Goal: Transaction & Acquisition: Purchase product/service

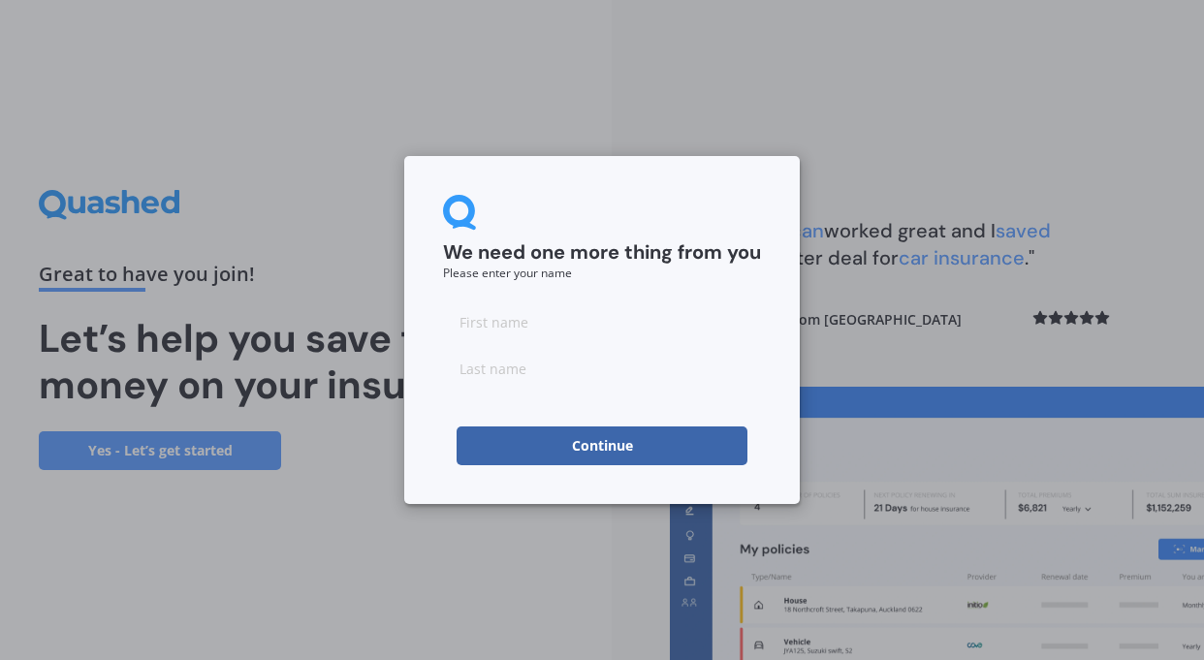
click at [488, 324] on input at bounding box center [602, 321] width 318 height 39
type input "[PERSON_NAME]"
click at [581, 447] on button "Continue" at bounding box center [601, 445] width 291 height 39
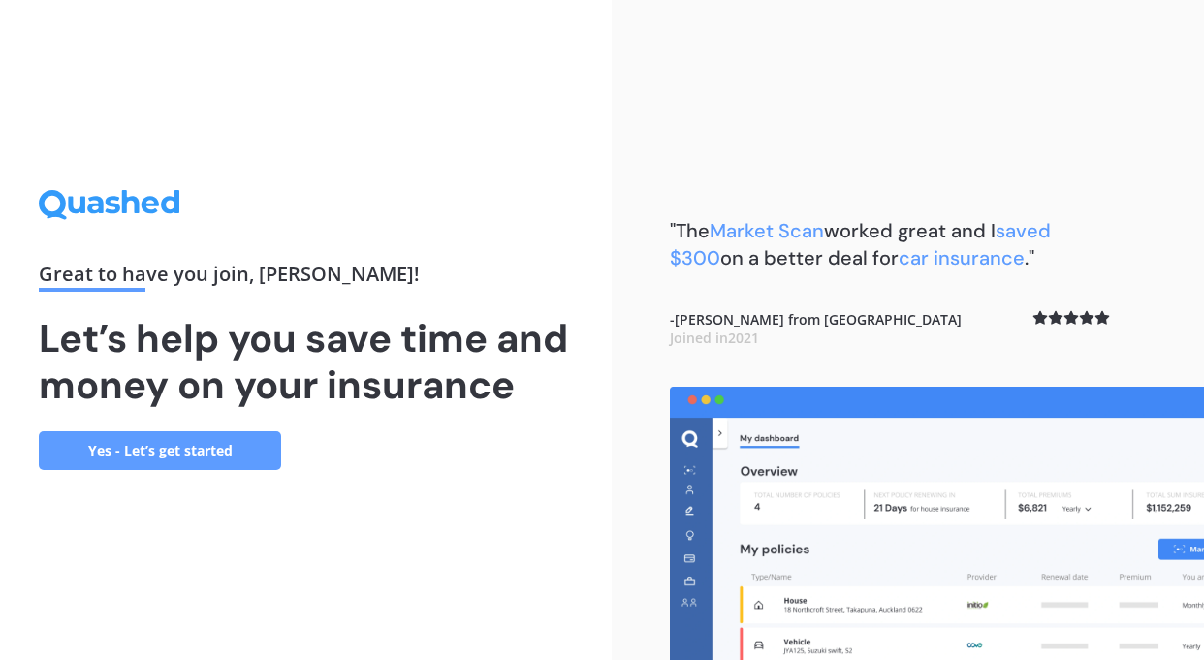
click at [186, 445] on link "Yes - Let’s get started" at bounding box center [160, 450] width 242 height 39
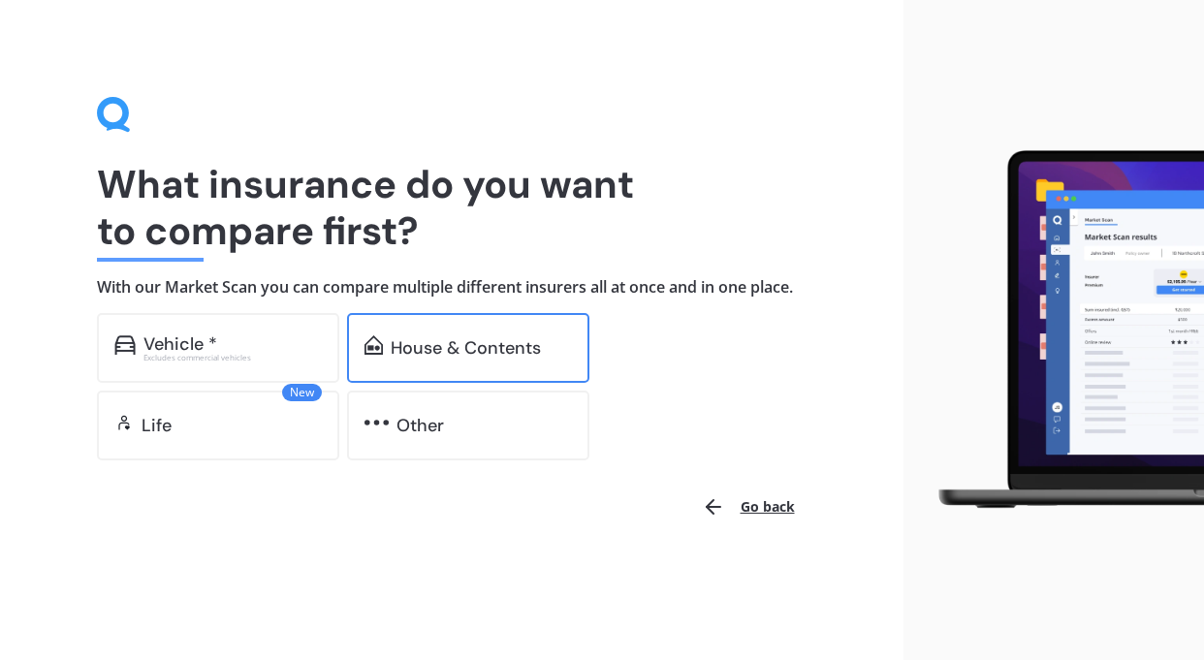
click at [445, 346] on div "House & Contents" at bounding box center [466, 347] width 150 height 19
click at [499, 348] on div "House & Contents" at bounding box center [466, 347] width 150 height 19
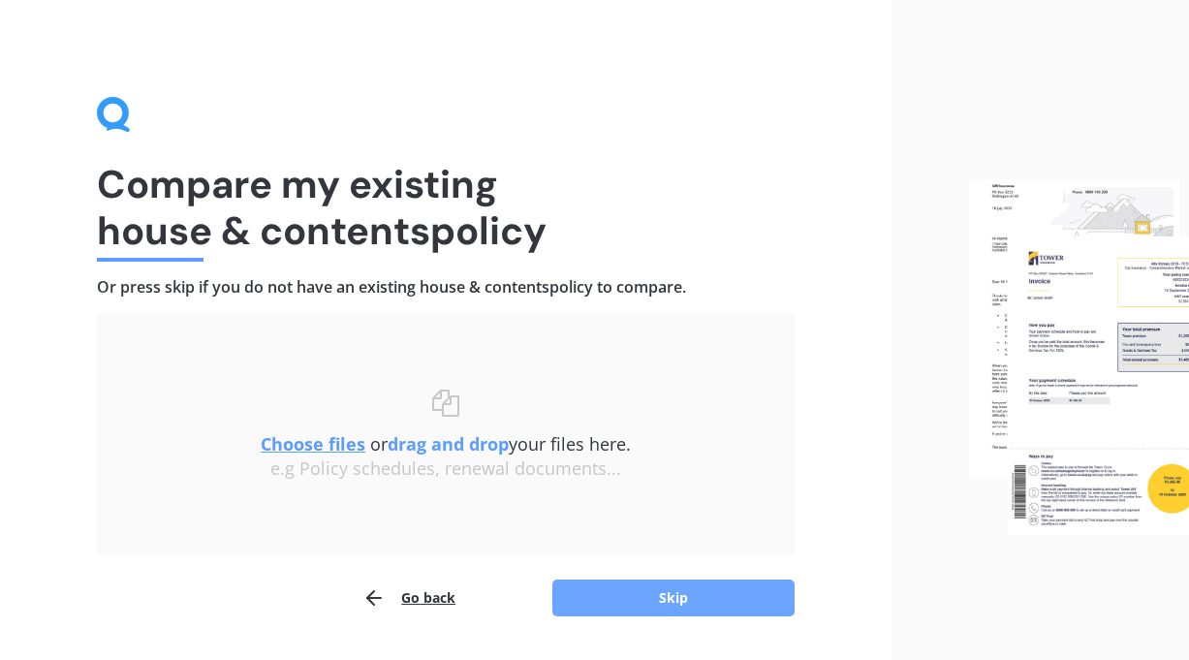
click at [689, 593] on button "Skip" at bounding box center [673, 597] width 242 height 37
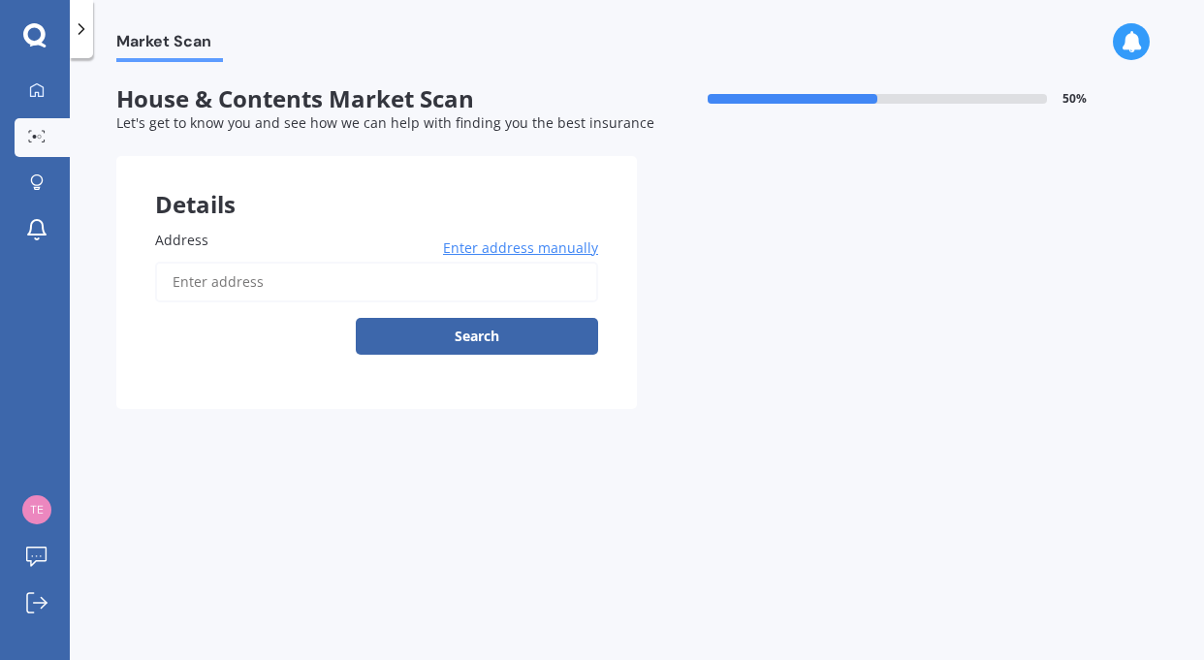
click at [203, 273] on input "Address" at bounding box center [376, 282] width 443 height 41
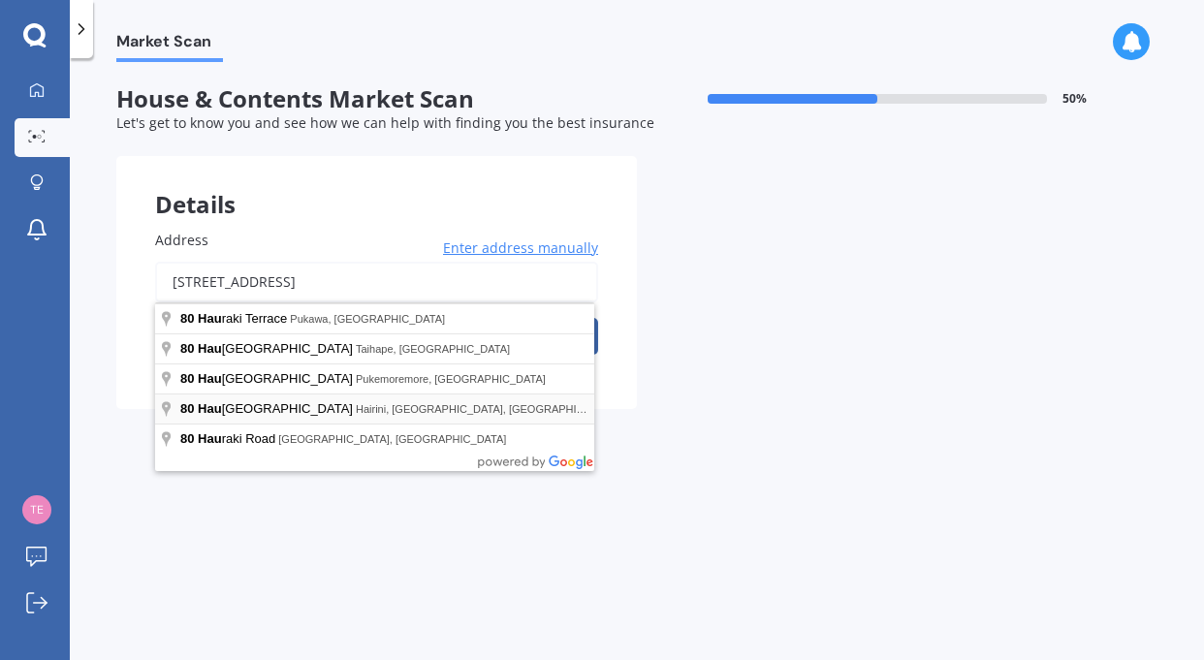
type input "[STREET_ADDRESS]"
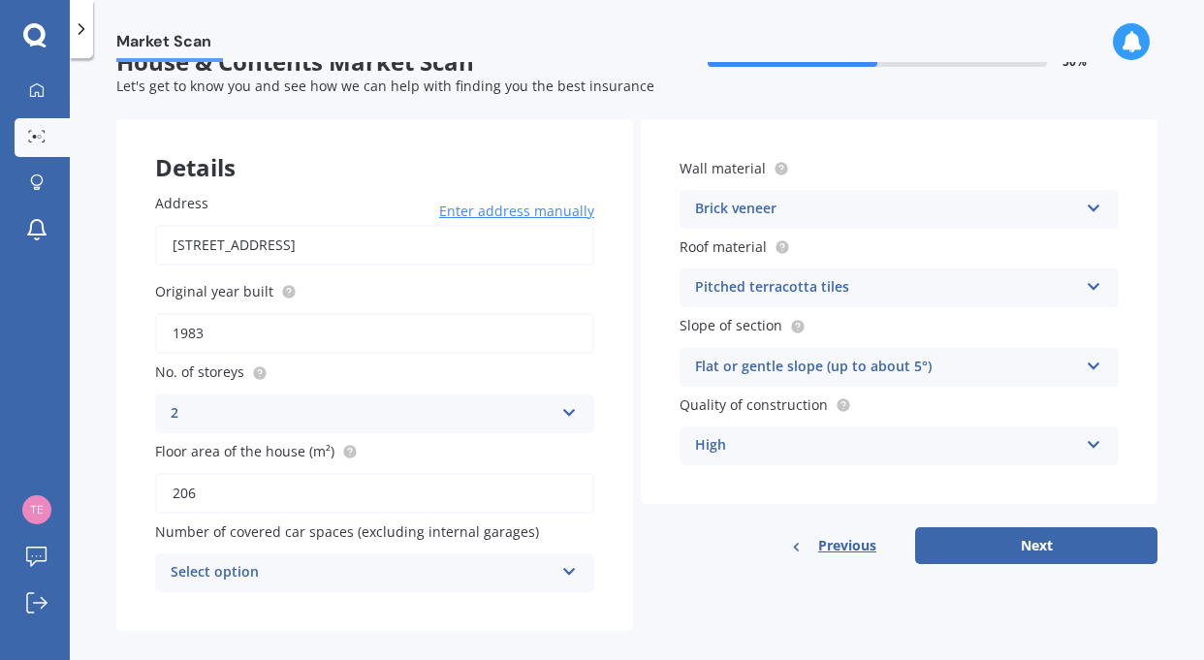
scroll to position [58, 0]
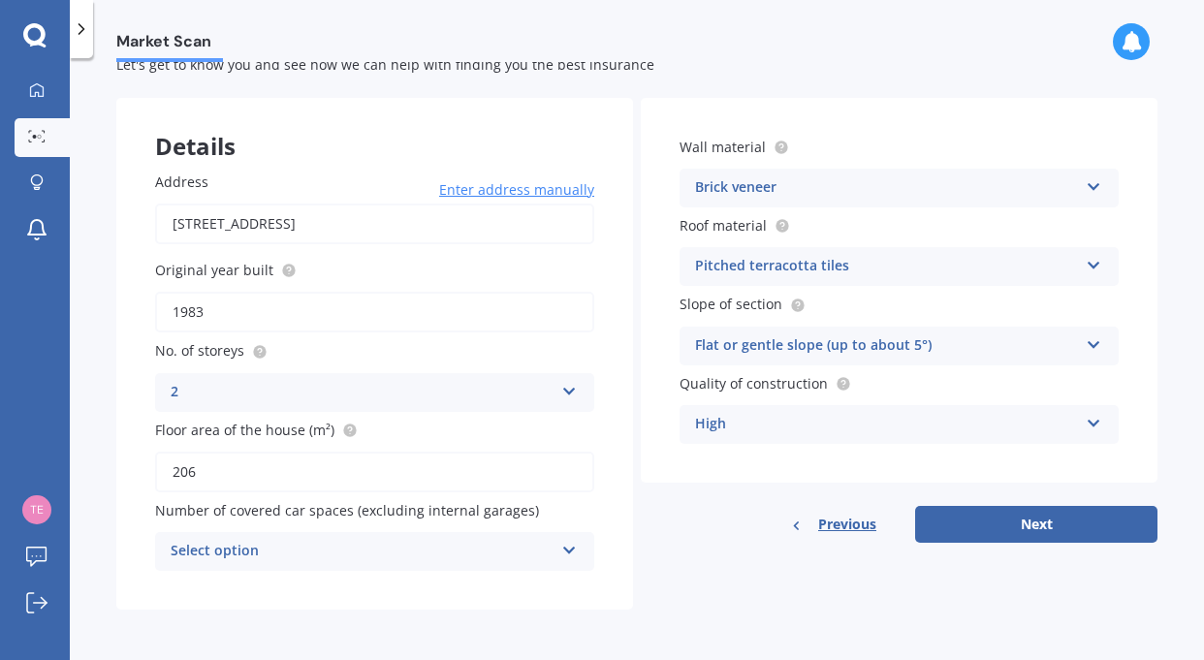
click at [1085, 343] on icon at bounding box center [1093, 341] width 16 height 14
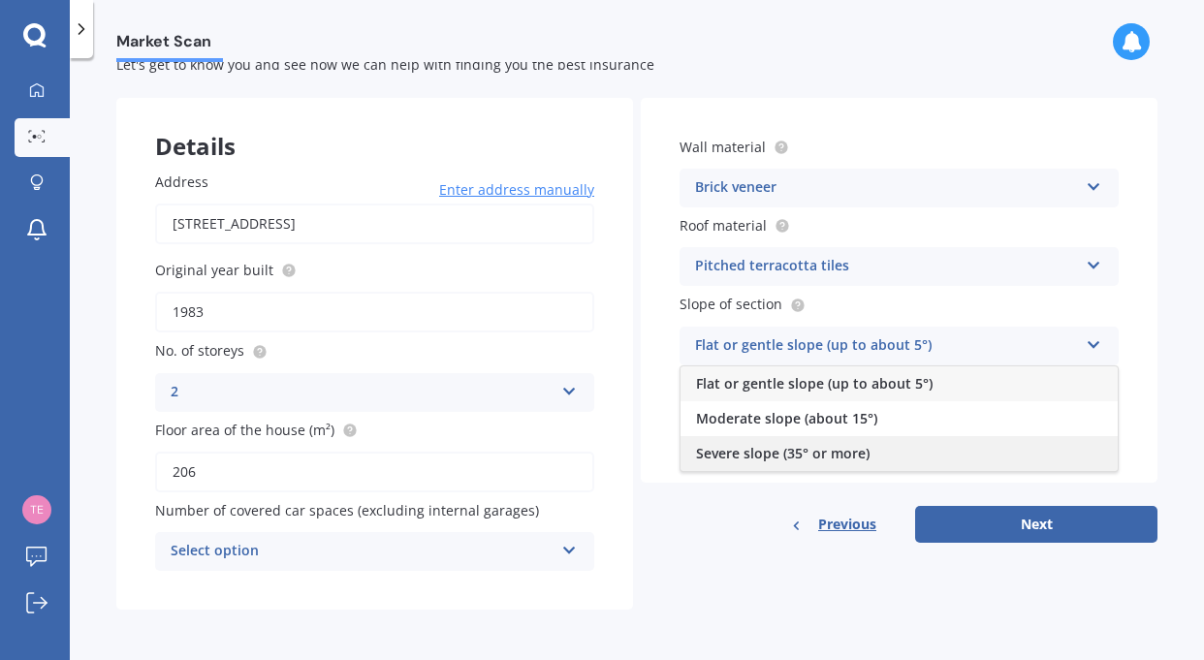
click at [814, 455] on span "Severe slope (35° or more)" at bounding box center [782, 453] width 173 height 18
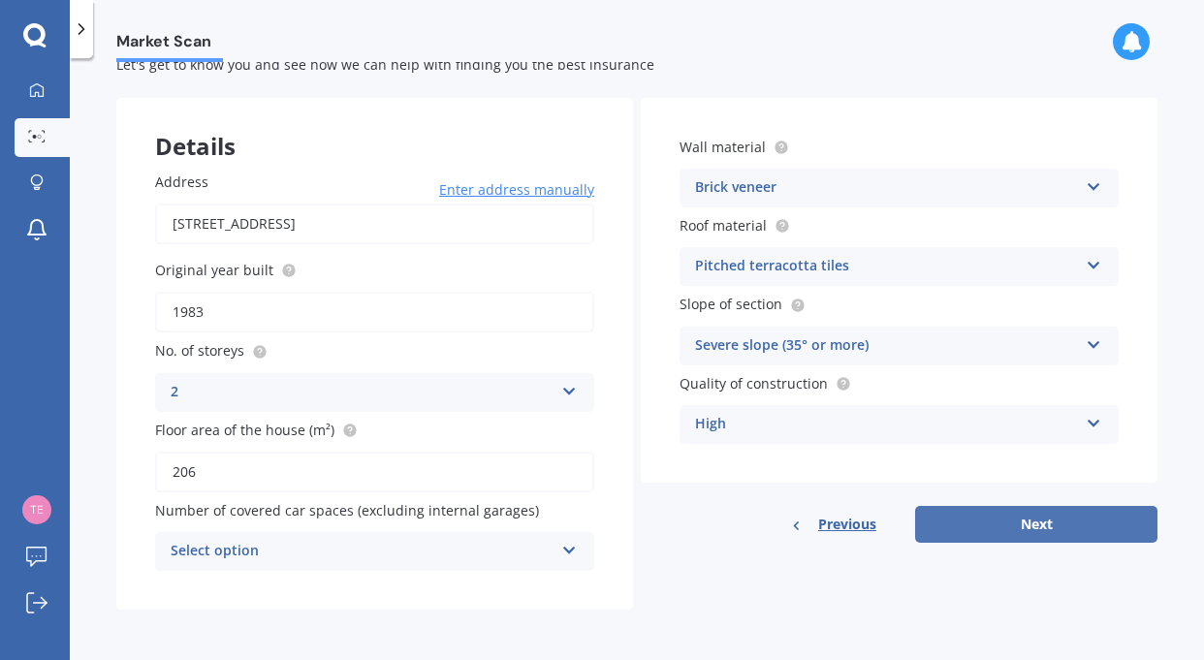
click at [1031, 517] on button "Next" at bounding box center [1036, 524] width 242 height 37
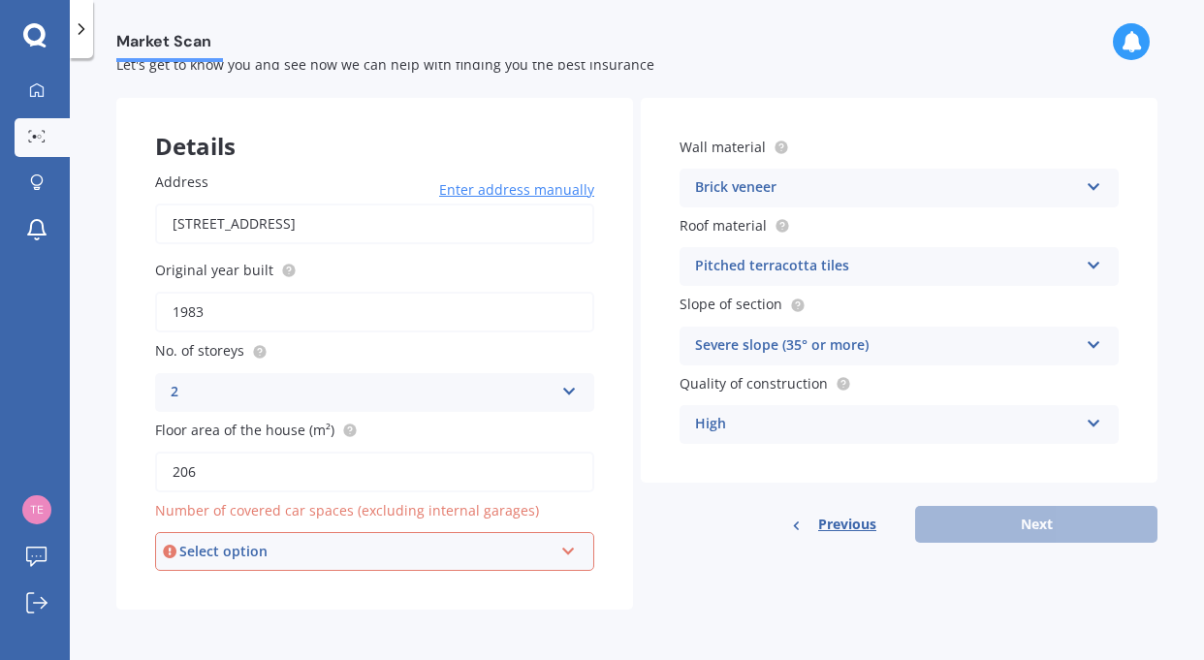
click at [242, 548] on div "Select option" at bounding box center [365, 551] width 373 height 21
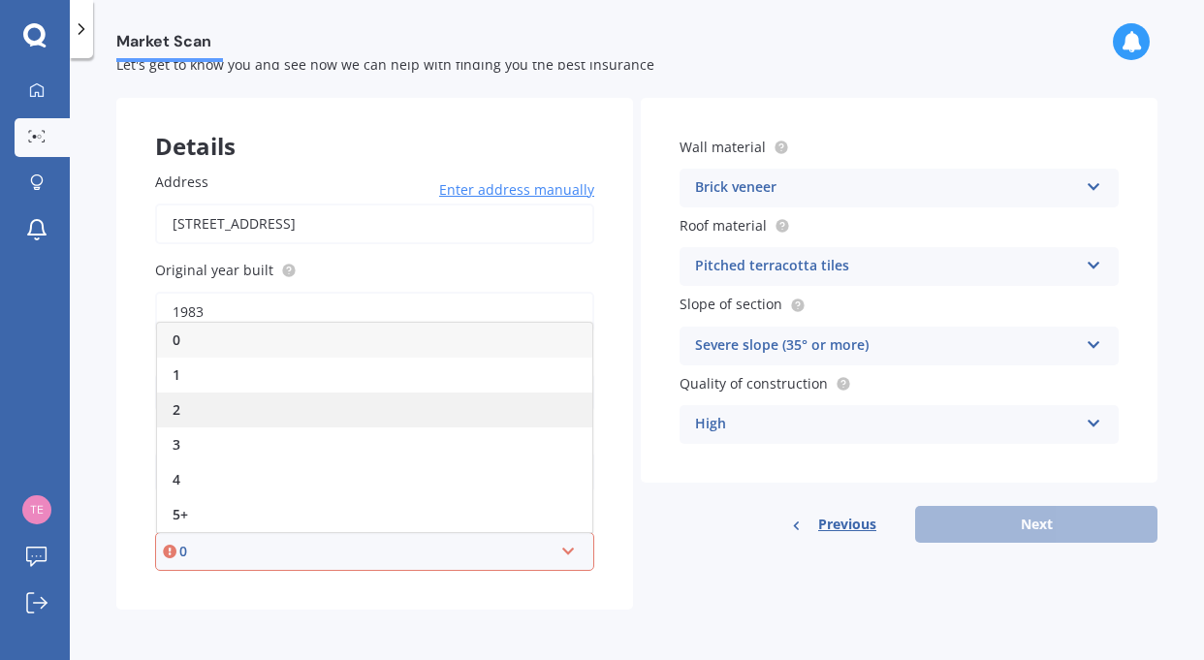
click at [185, 412] on div "2" at bounding box center [374, 409] width 435 height 35
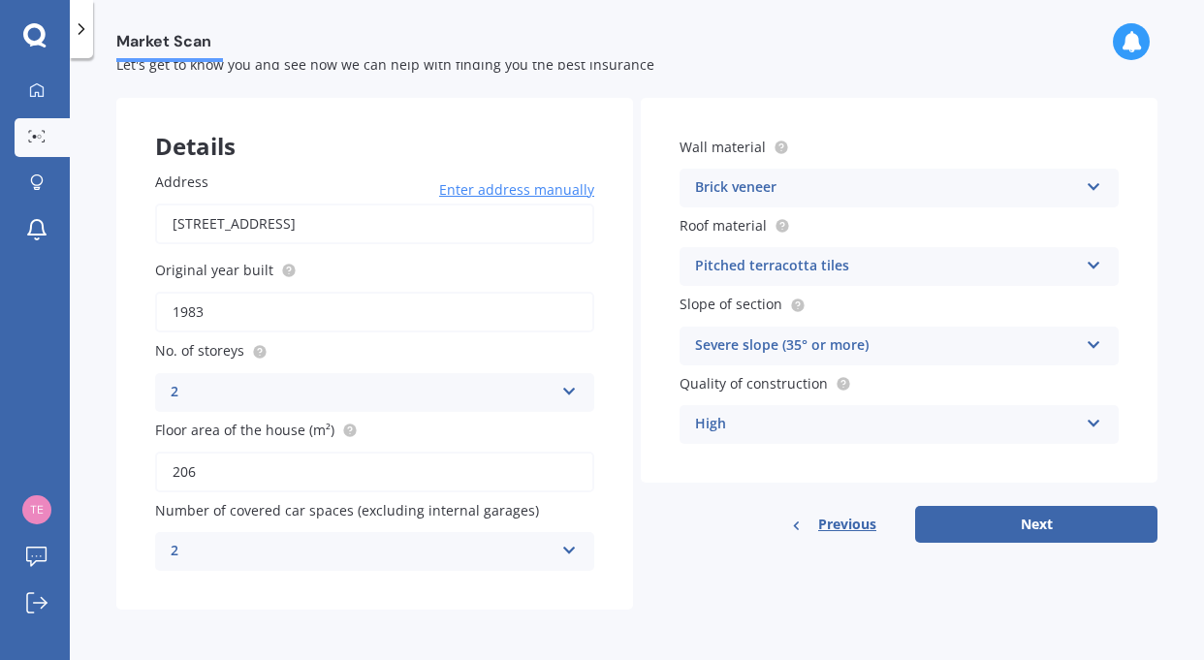
click at [561, 552] on icon at bounding box center [569, 547] width 16 height 14
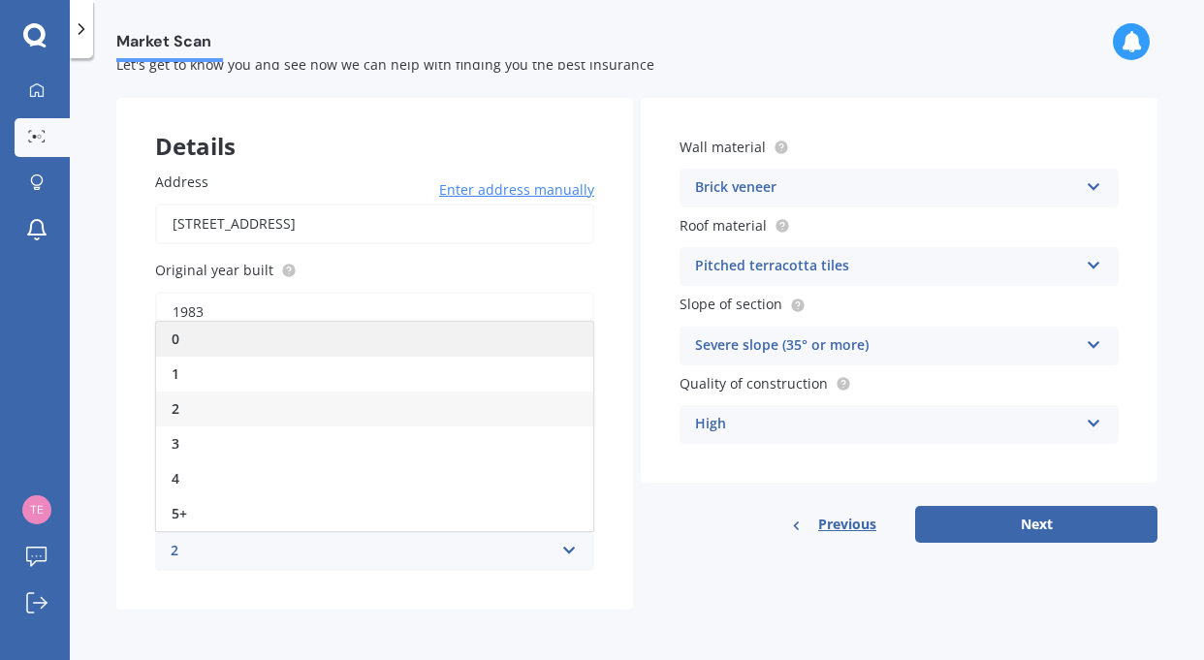
click at [174, 336] on span "0" at bounding box center [176, 338] width 8 height 18
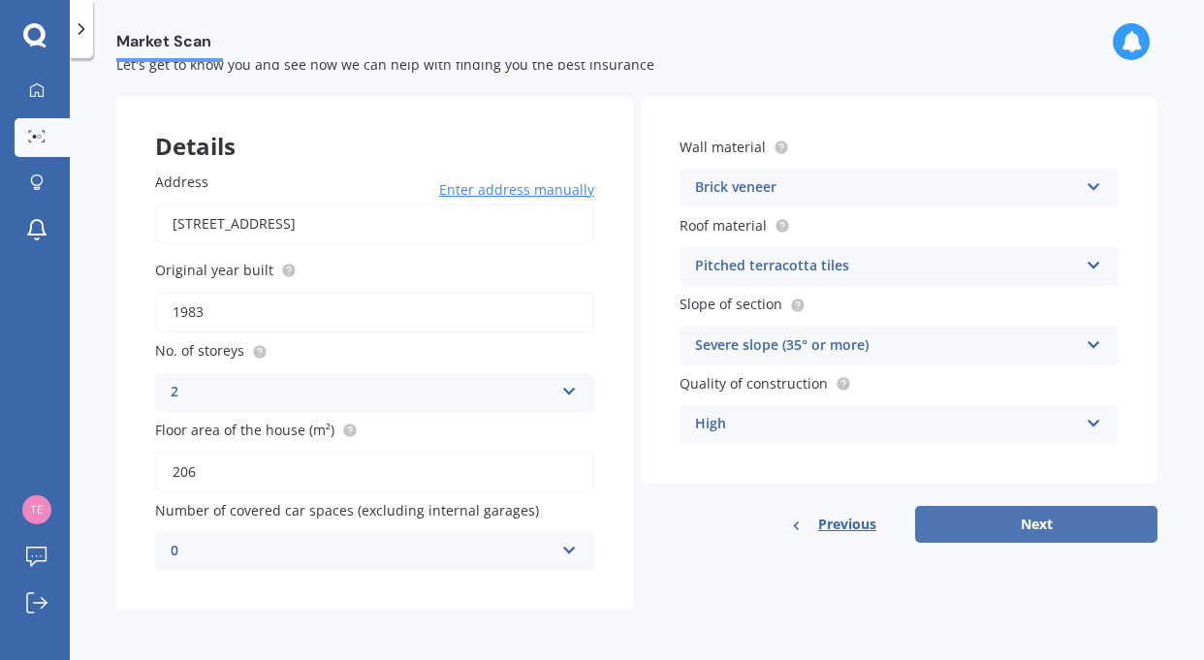
click at [1040, 525] on button "Next" at bounding box center [1036, 524] width 242 height 37
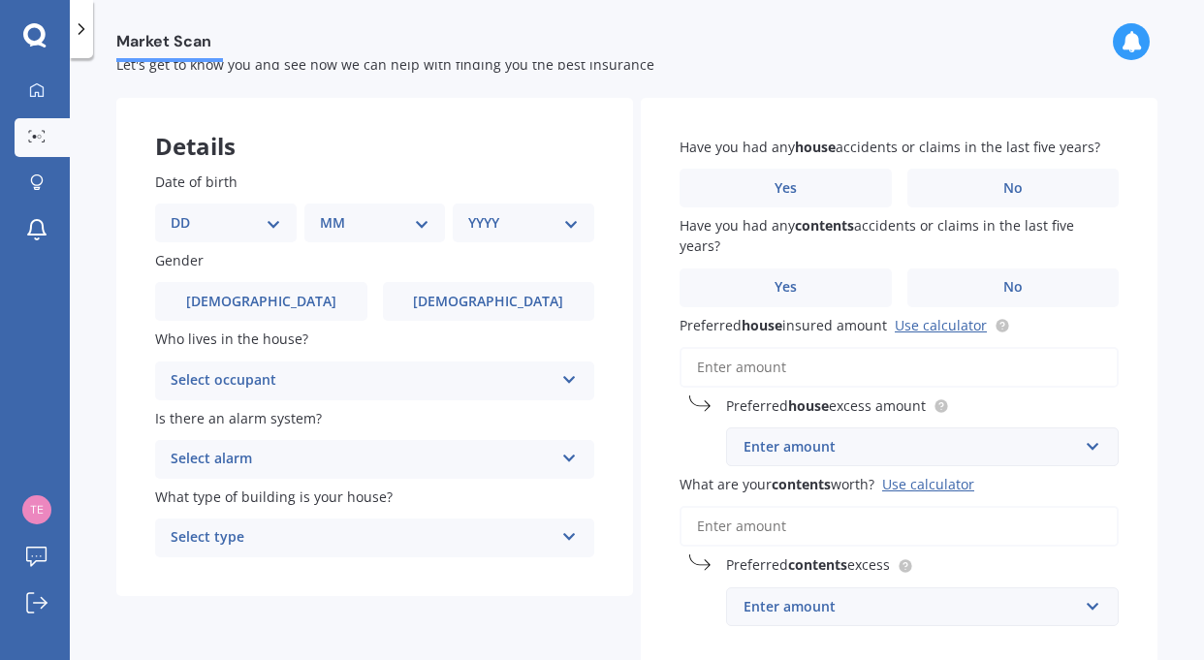
scroll to position [0, 0]
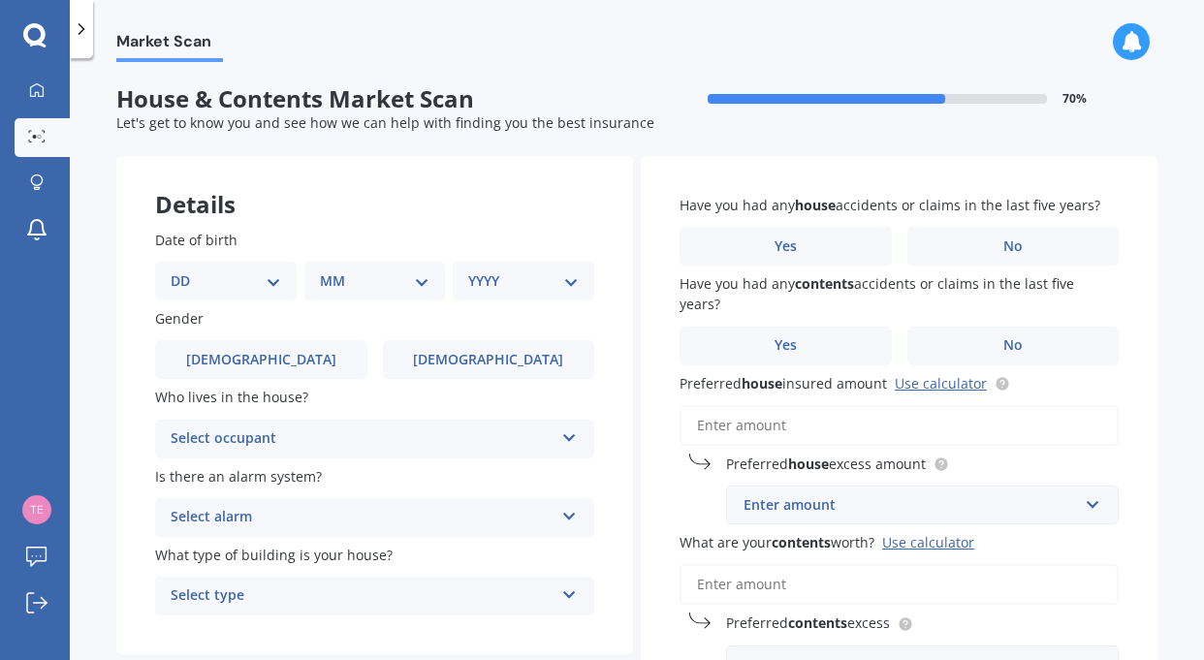
click at [270, 276] on select "DD 01 02 03 04 05 06 07 08 09 10 11 12 13 14 15 16 17 18 19 20 21 22 23 24 25 2…" at bounding box center [226, 280] width 110 height 21
select select "06"
click at [186, 270] on select "DD 01 02 03 04 05 06 07 08 09 10 11 12 13 14 15 16 17 18 19 20 21 22 23 24 25 2…" at bounding box center [226, 280] width 110 height 21
click at [413, 276] on select "MM 01 02 03 04 05 06 07 08 09 10 11 12" at bounding box center [379, 280] width 103 height 21
select select "08"
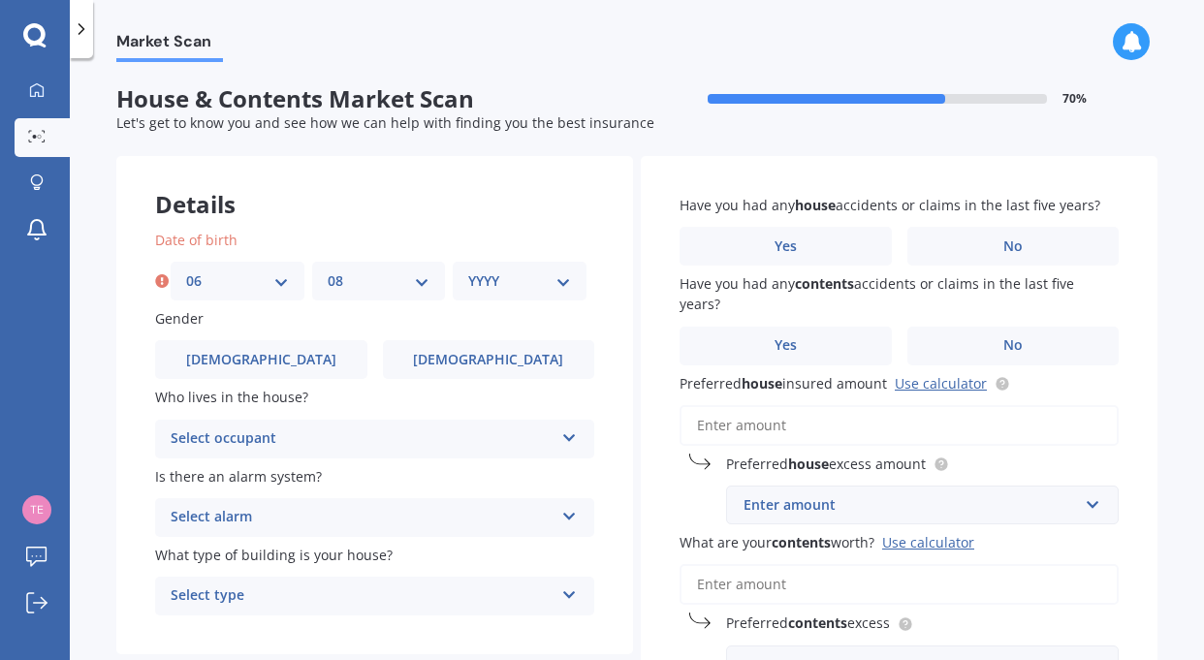
click at [328, 270] on select "MM 01 02 03 04 05 06 07 08 09 10 11 12" at bounding box center [379, 280] width 103 height 21
click at [483, 278] on select "YYYY 2009 2008 2007 2006 2005 2004 2003 2002 2001 2000 1999 1998 1997 1996 1995…" at bounding box center [519, 280] width 103 height 21
select select "1956"
click at [468, 270] on select "YYYY 2009 2008 2007 2006 2005 2004 2003 2002 2001 2000 1999 1998 1997 1996 1995…" at bounding box center [519, 280] width 103 height 21
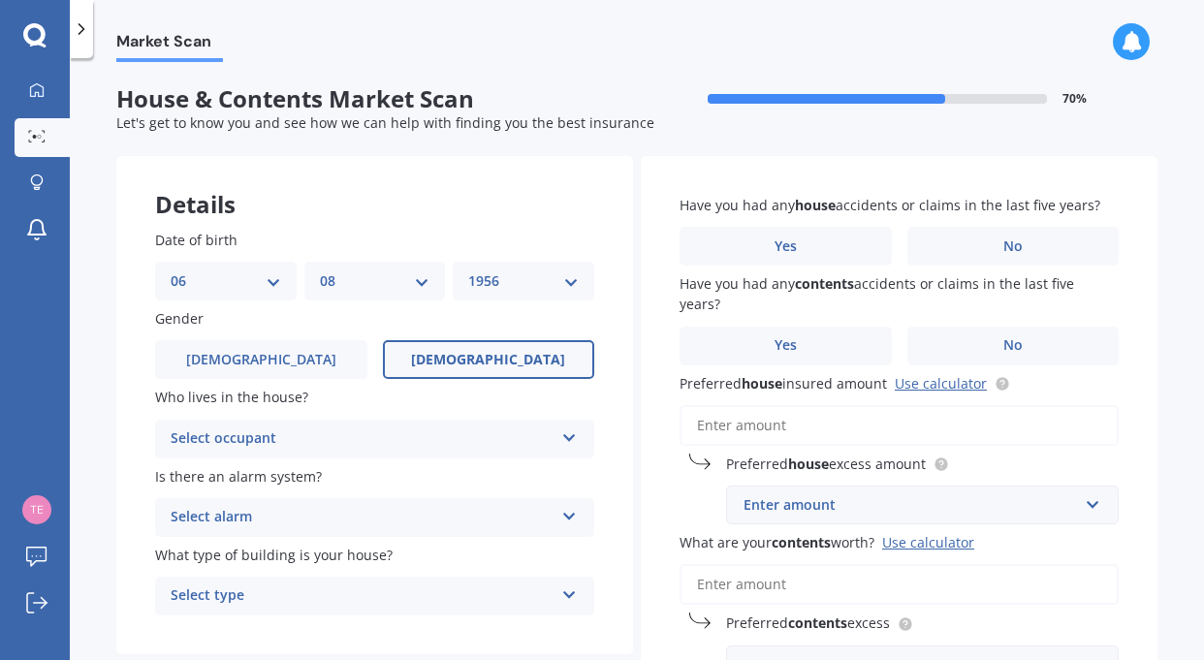
click at [492, 353] on span "[DEMOGRAPHIC_DATA]" at bounding box center [488, 360] width 154 height 16
click at [0, 0] on input "[DEMOGRAPHIC_DATA]" at bounding box center [0, 0] width 0 height 0
click at [566, 432] on icon at bounding box center [569, 434] width 16 height 14
click at [191, 475] on span "Owner" at bounding box center [194, 476] width 44 height 18
click at [562, 518] on icon at bounding box center [569, 513] width 16 height 14
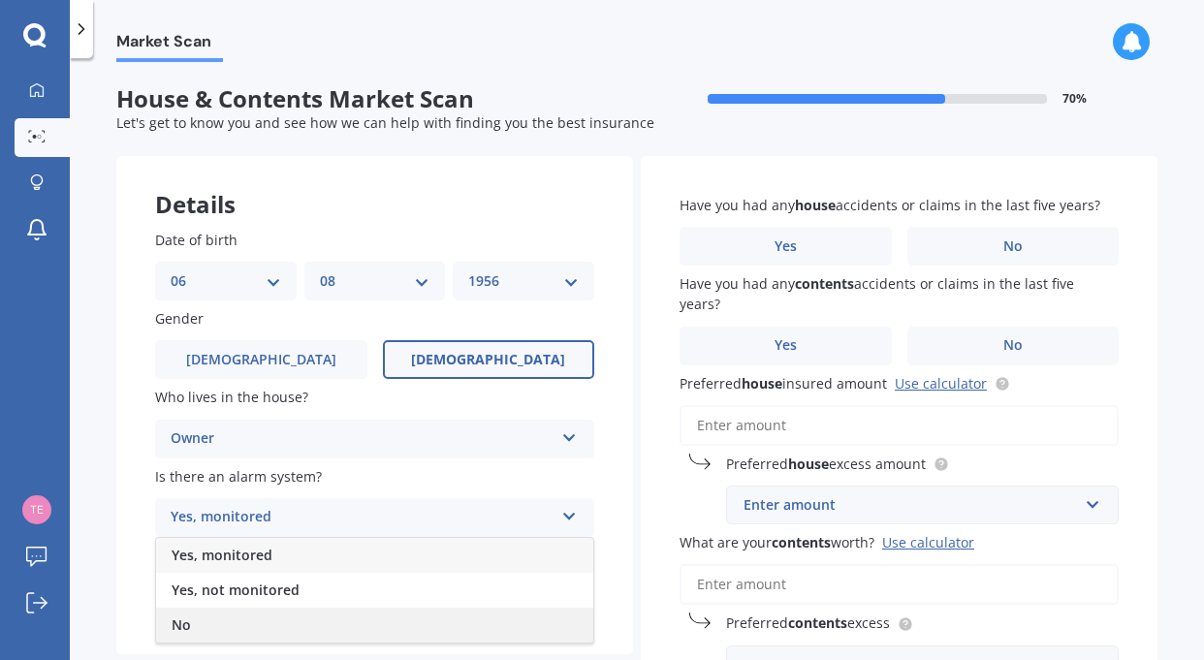
click at [180, 621] on span "No" at bounding box center [181, 624] width 19 height 18
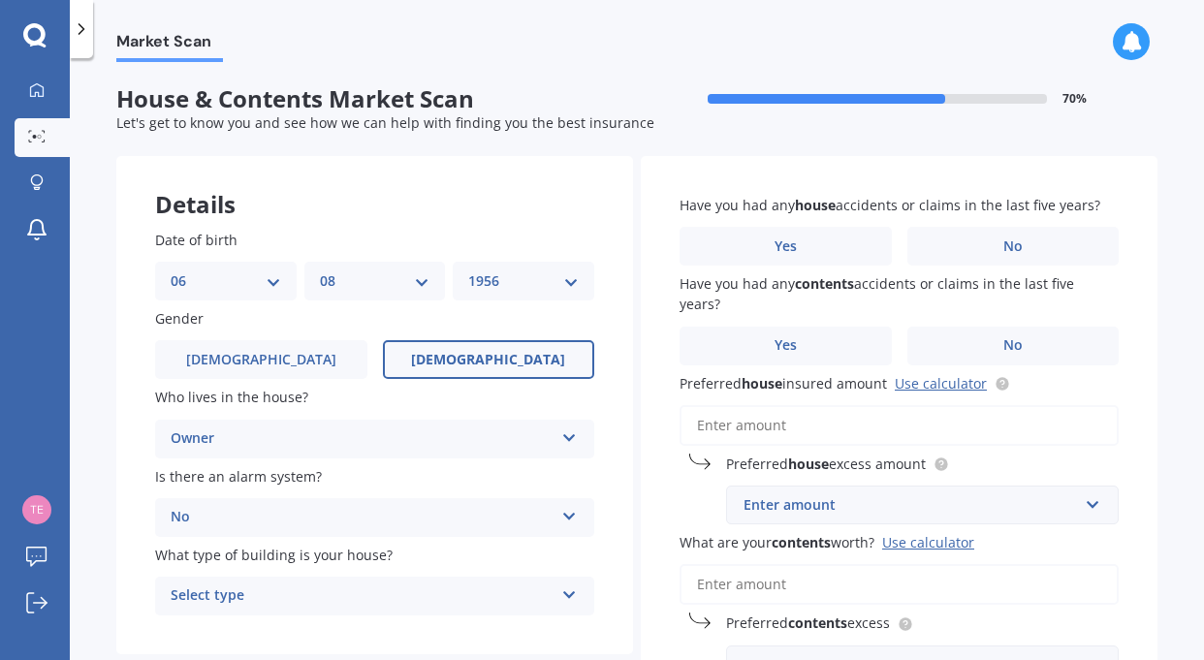
click at [570, 597] on icon at bounding box center [569, 591] width 16 height 14
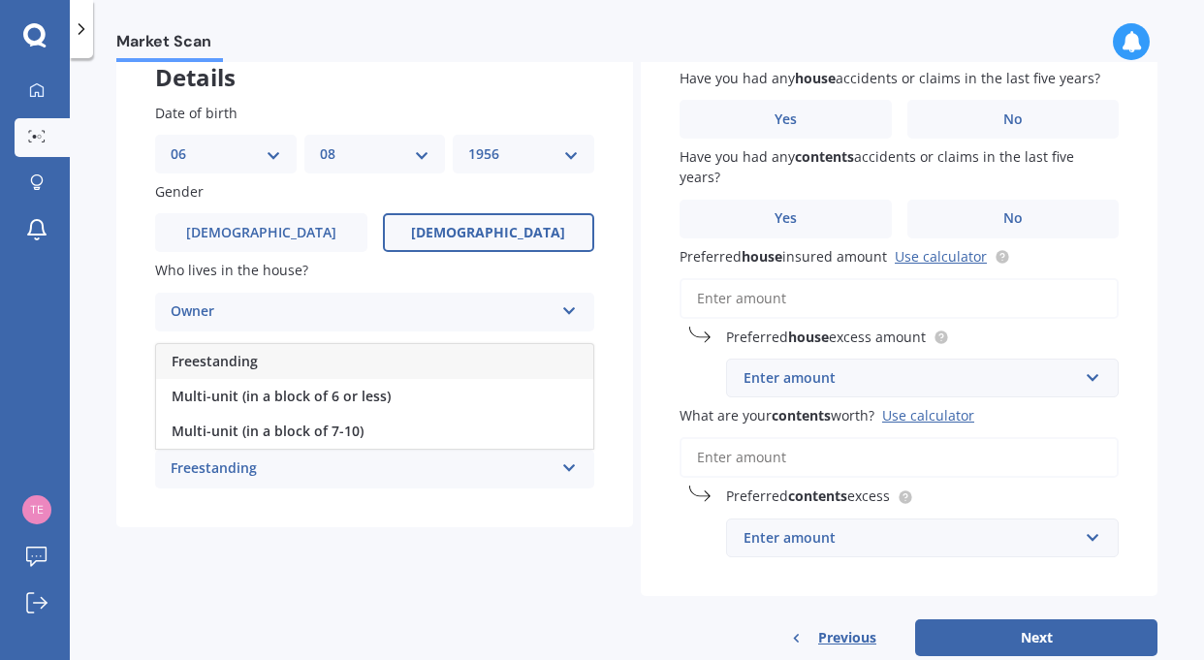
scroll to position [173, 0]
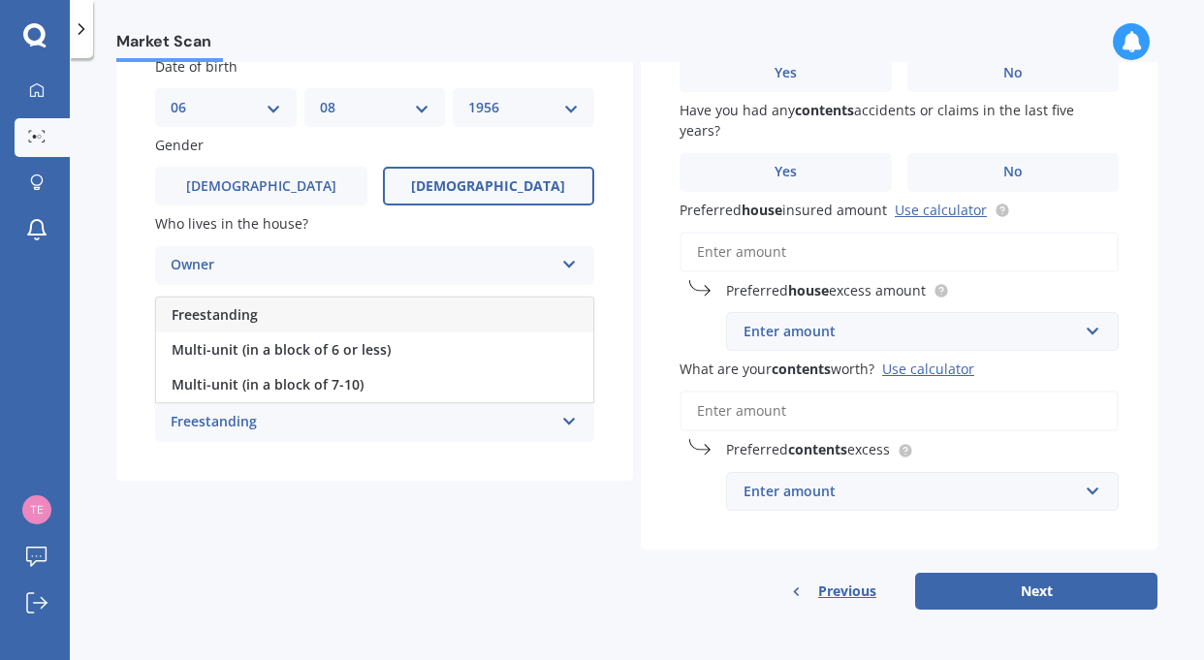
click at [193, 418] on div "Freestanding" at bounding box center [362, 422] width 383 height 23
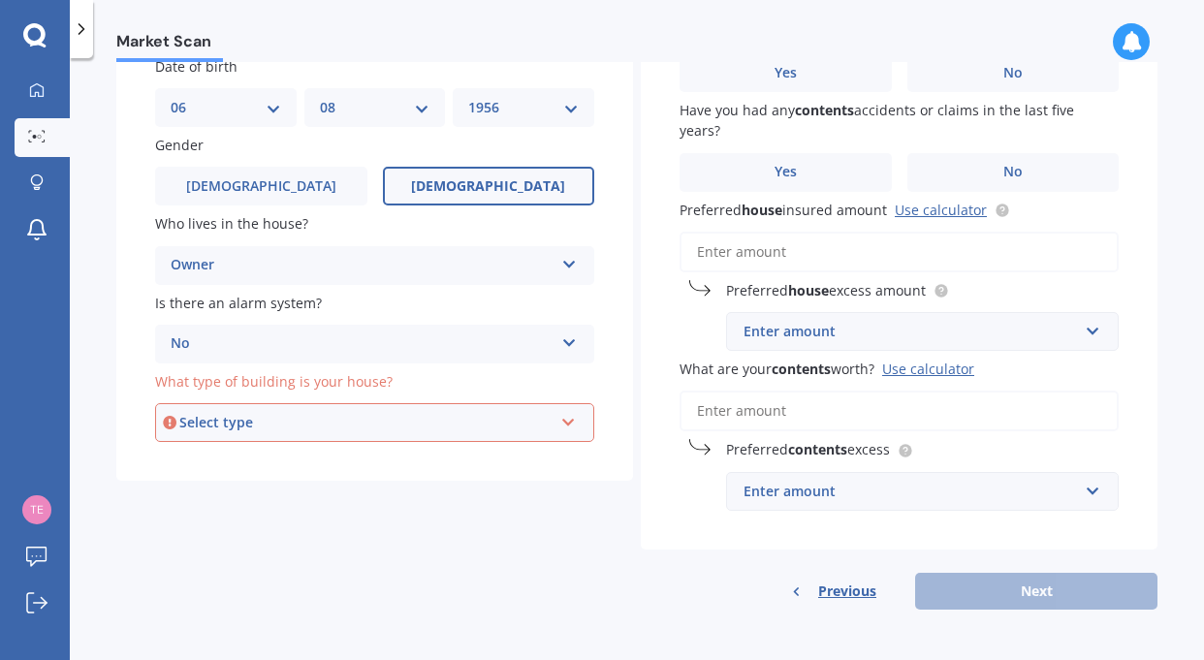
click at [233, 425] on div "Select type" at bounding box center [365, 422] width 373 height 21
click at [235, 454] on span "Freestanding" at bounding box center [215, 459] width 86 height 18
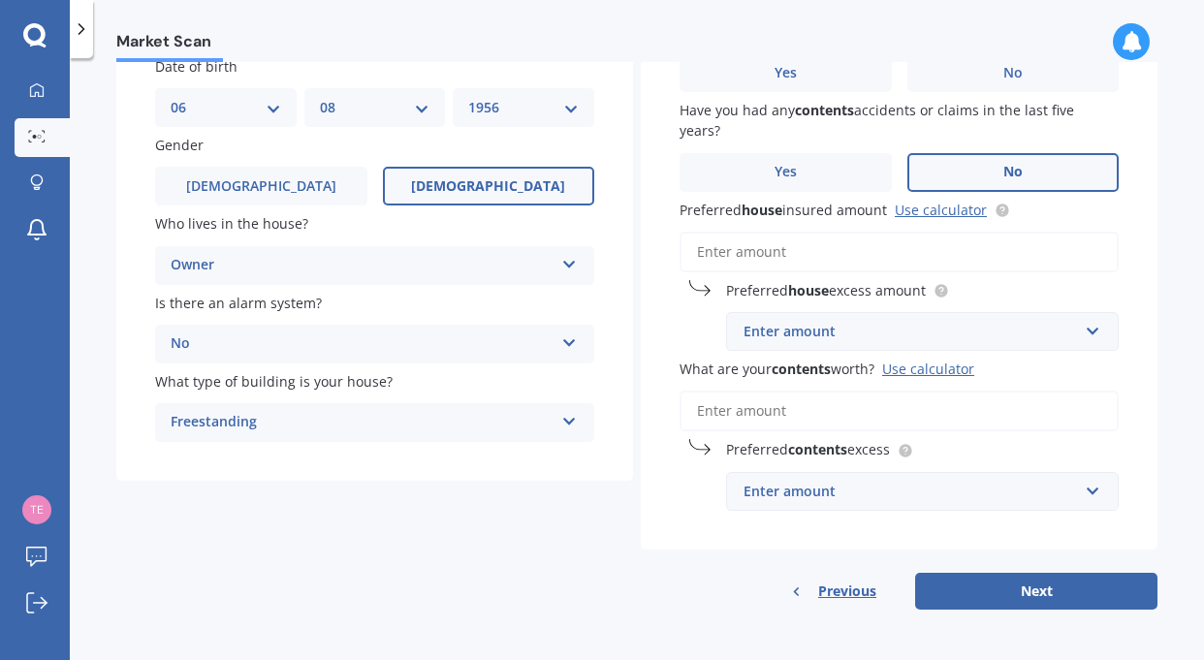
click at [1003, 171] on span "No" at bounding box center [1012, 172] width 19 height 16
click at [0, 0] on input "No" at bounding box center [0, 0] width 0 height 0
click at [765, 252] on input "Preferred house insured amount Use calculator" at bounding box center [898, 252] width 439 height 41
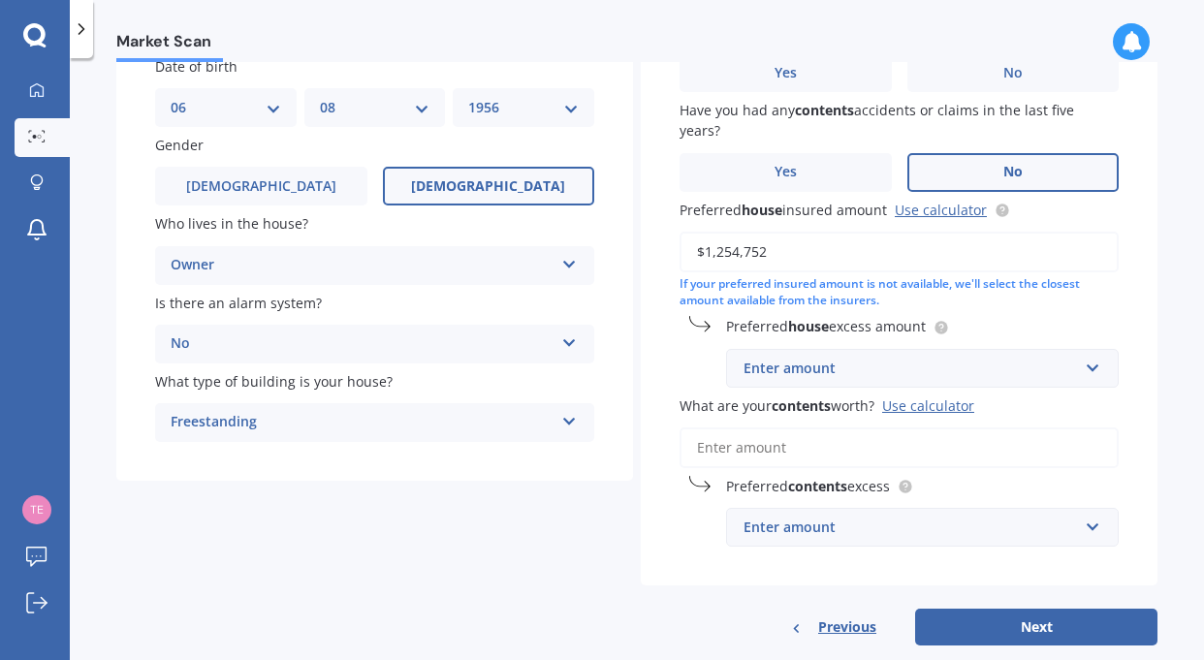
type input "$1,254,752"
click at [777, 365] on div "Enter amount" at bounding box center [910, 368] width 334 height 21
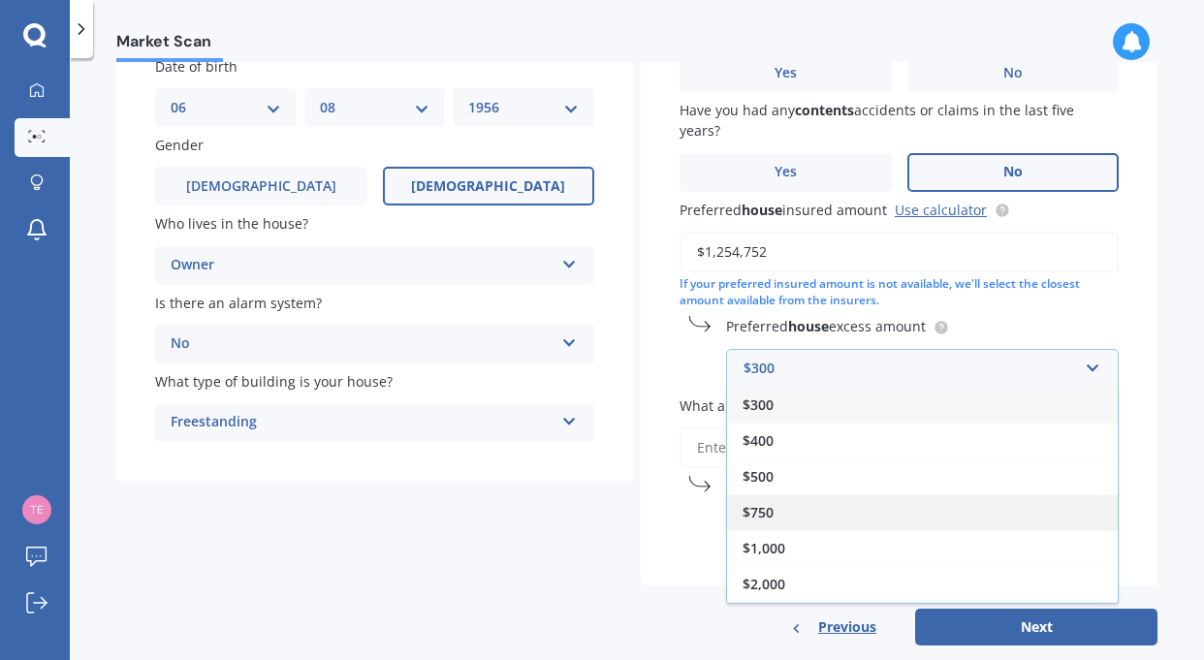
click at [750, 510] on span "$750" at bounding box center [757, 512] width 31 height 18
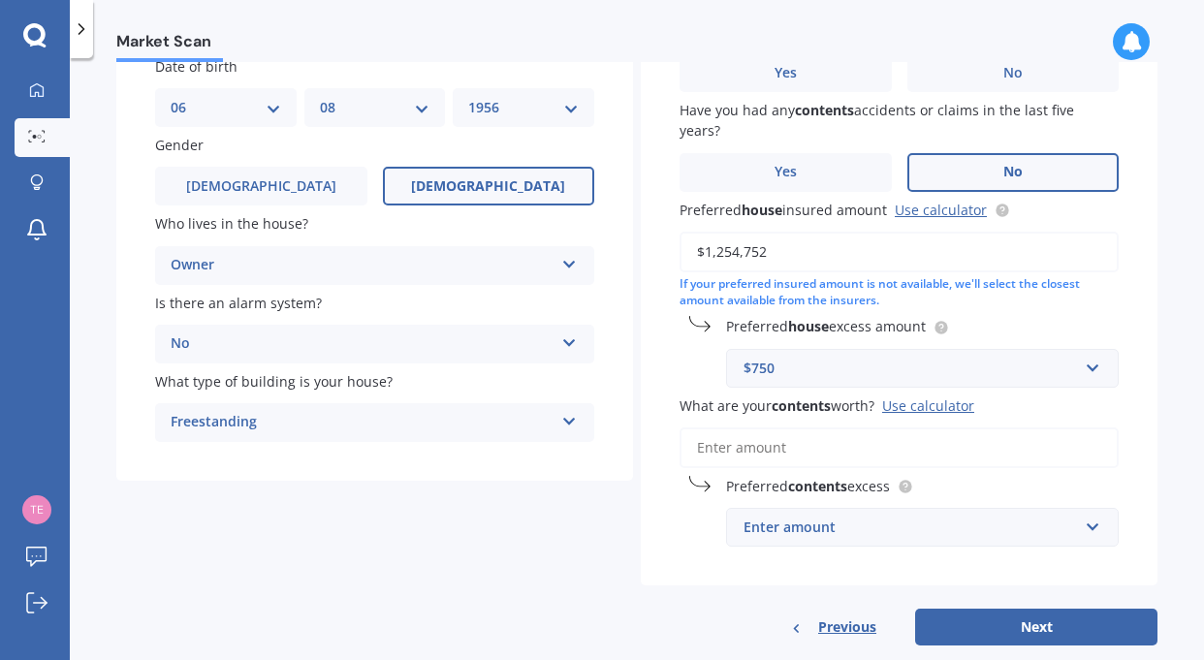
click at [777, 445] on input "What are your contents worth? Use calculator" at bounding box center [898, 447] width 439 height 41
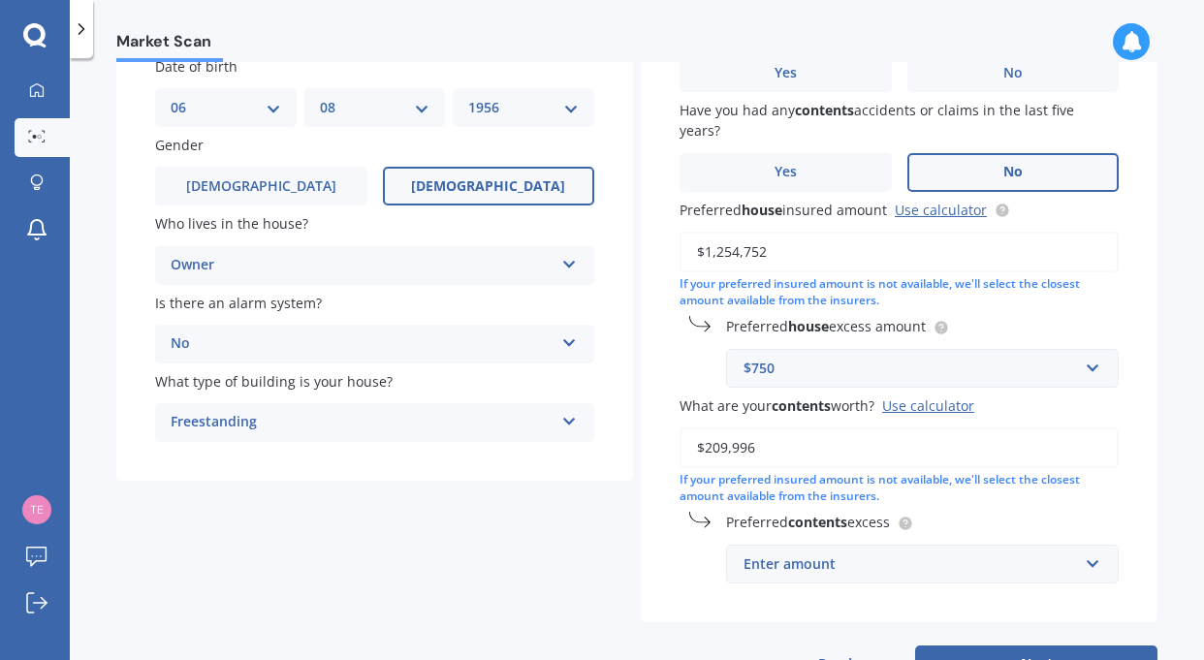
type input "$209,996"
click at [753, 566] on div "Enter amount" at bounding box center [910, 563] width 334 height 21
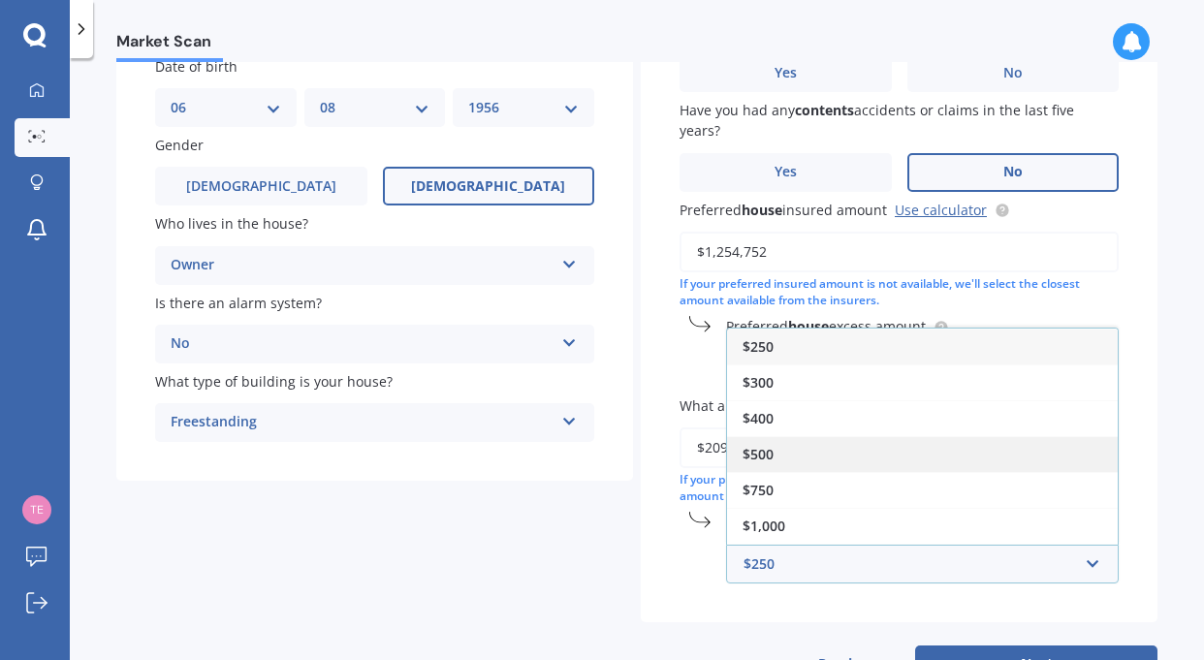
click at [758, 455] on span "$500" at bounding box center [757, 454] width 31 height 18
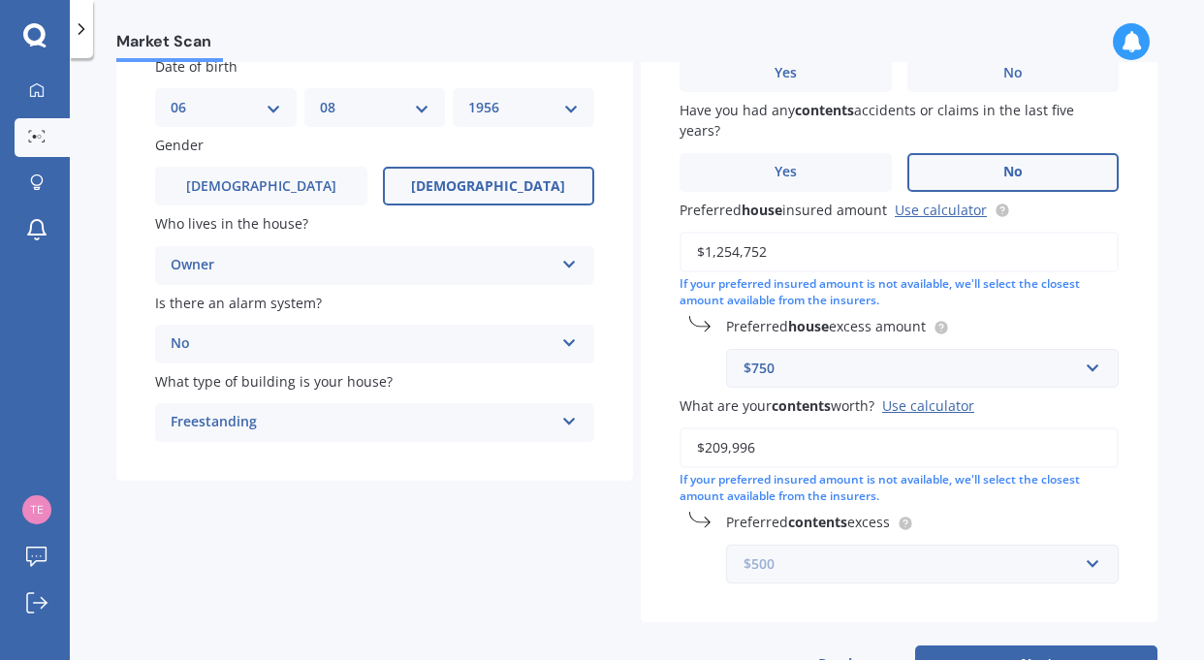
scroll to position [246, 0]
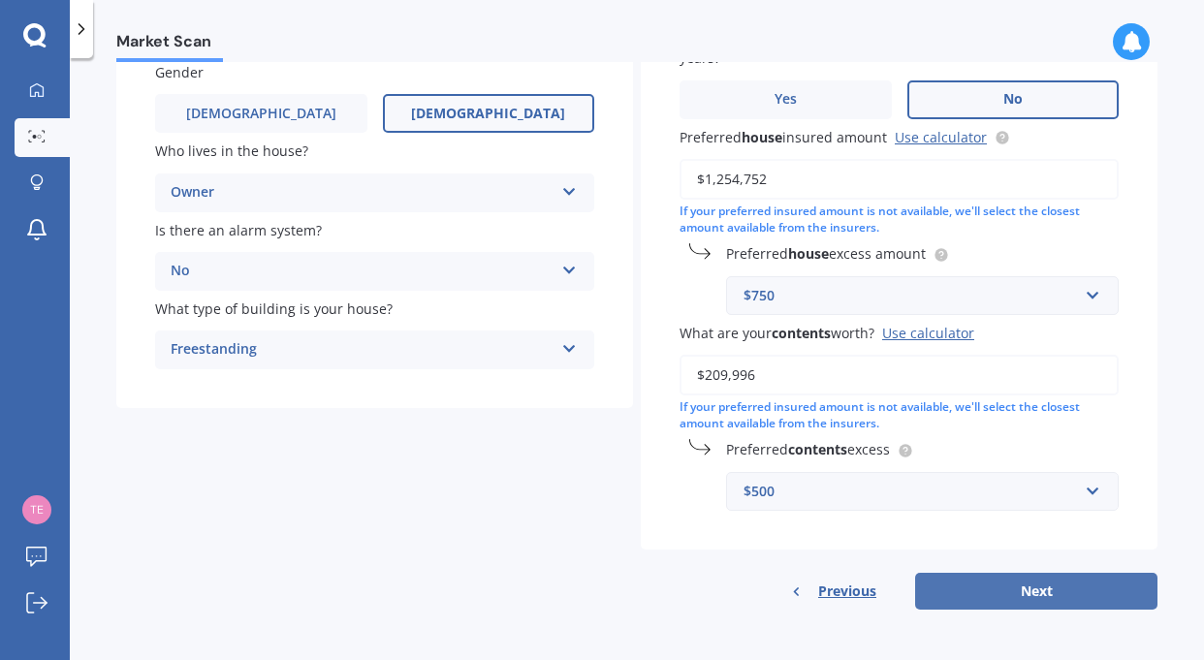
click at [1019, 586] on button "Next" at bounding box center [1036, 591] width 242 height 37
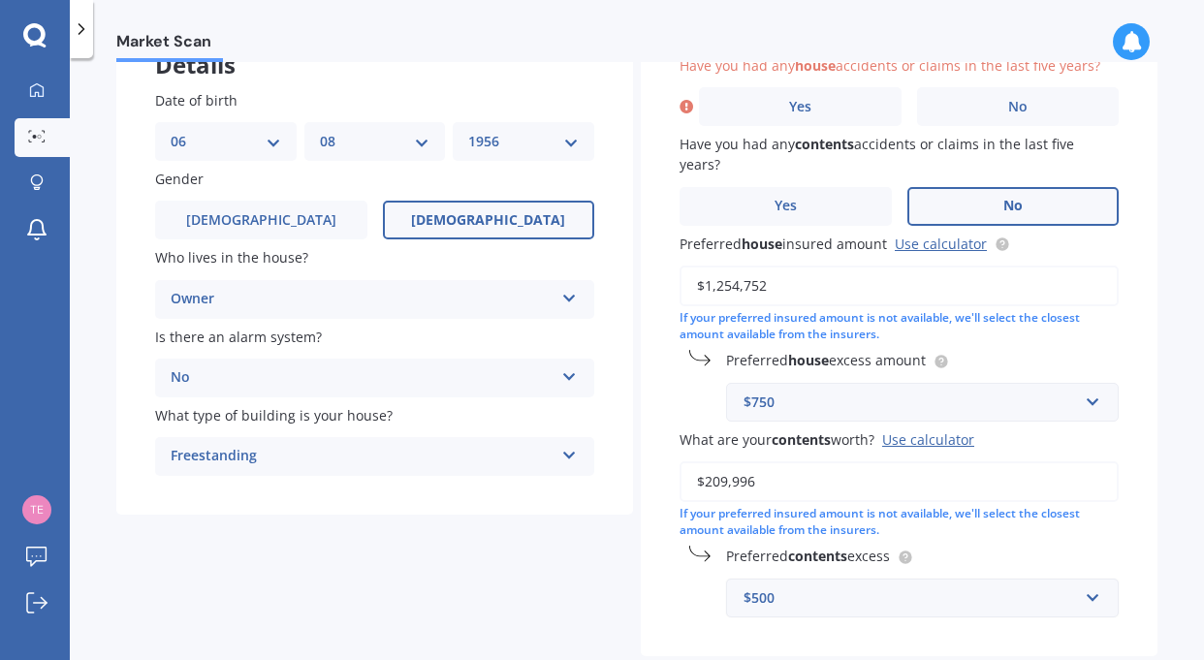
scroll to position [133, 0]
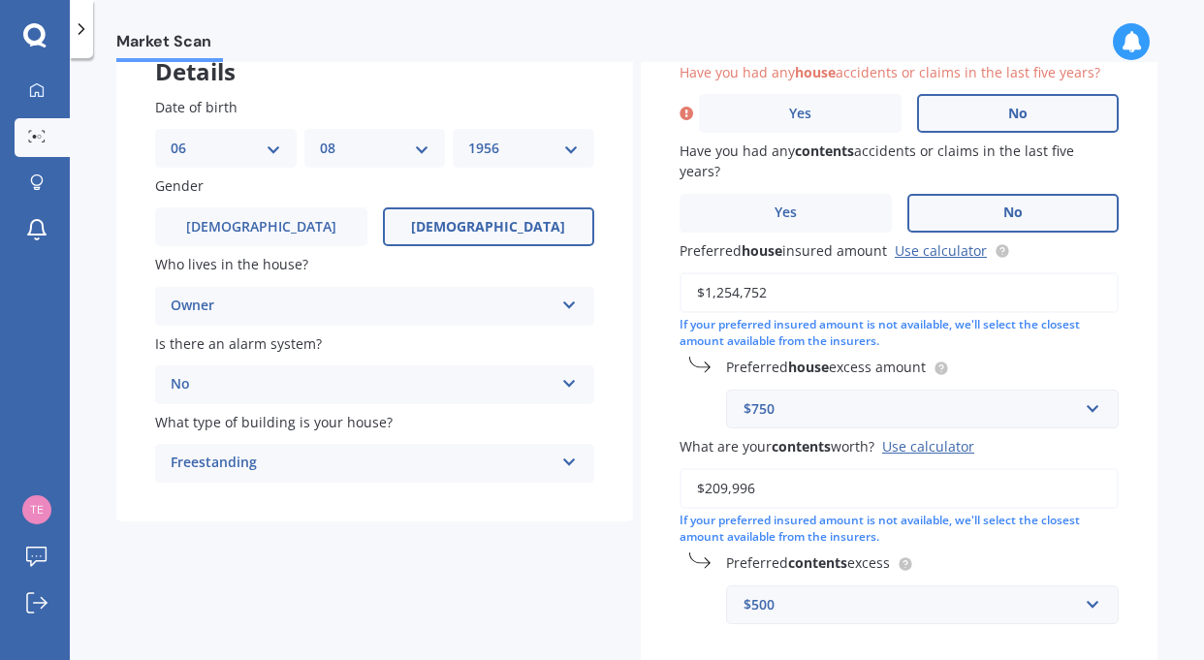
click at [1008, 111] on span "No" at bounding box center [1017, 114] width 19 height 16
click at [0, 0] on input "No" at bounding box center [0, 0] width 0 height 0
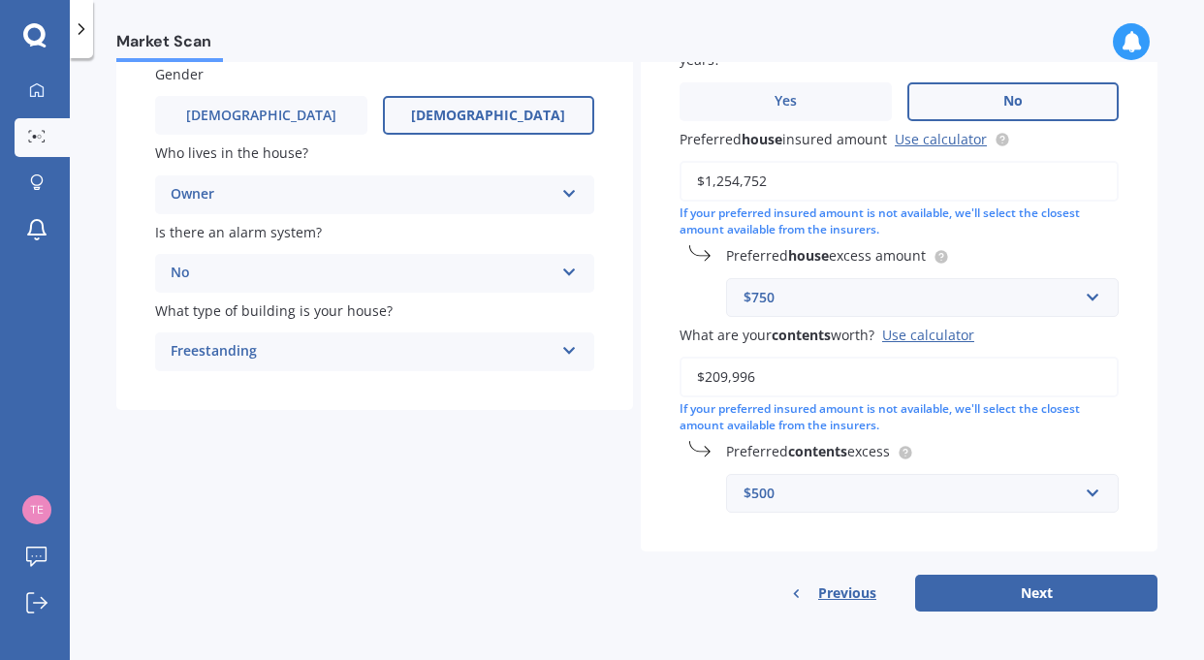
scroll to position [246, 0]
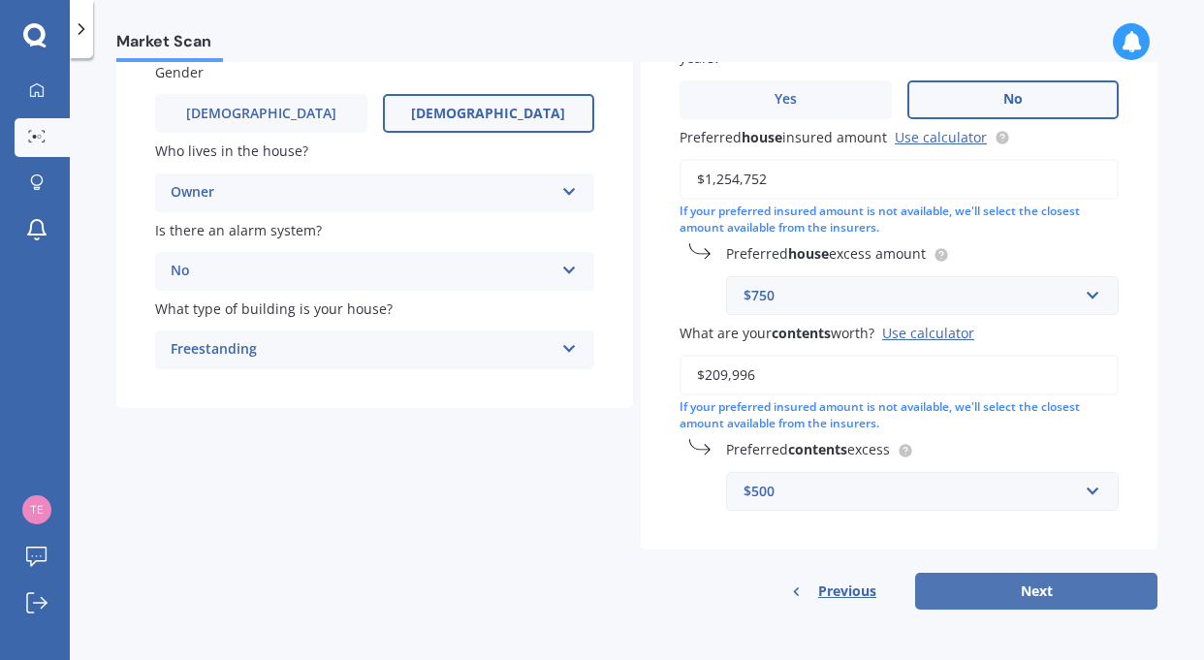
click at [1026, 586] on button "Next" at bounding box center [1036, 591] width 242 height 37
select select "06"
select select "08"
select select "1956"
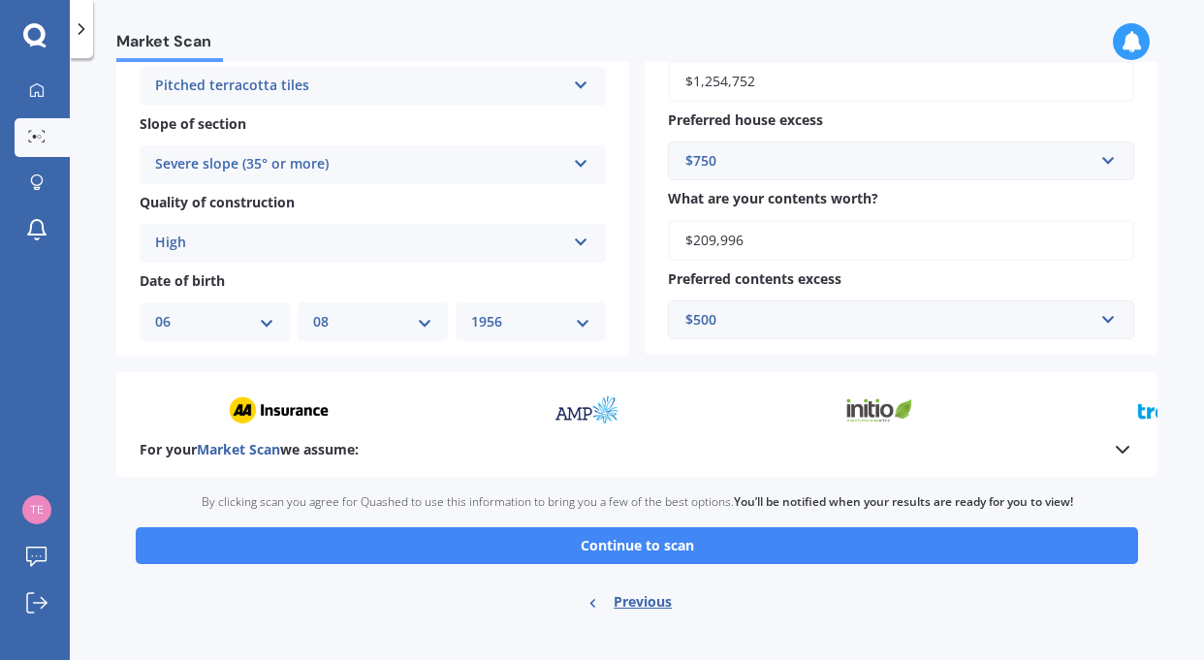
scroll to position [638, 0]
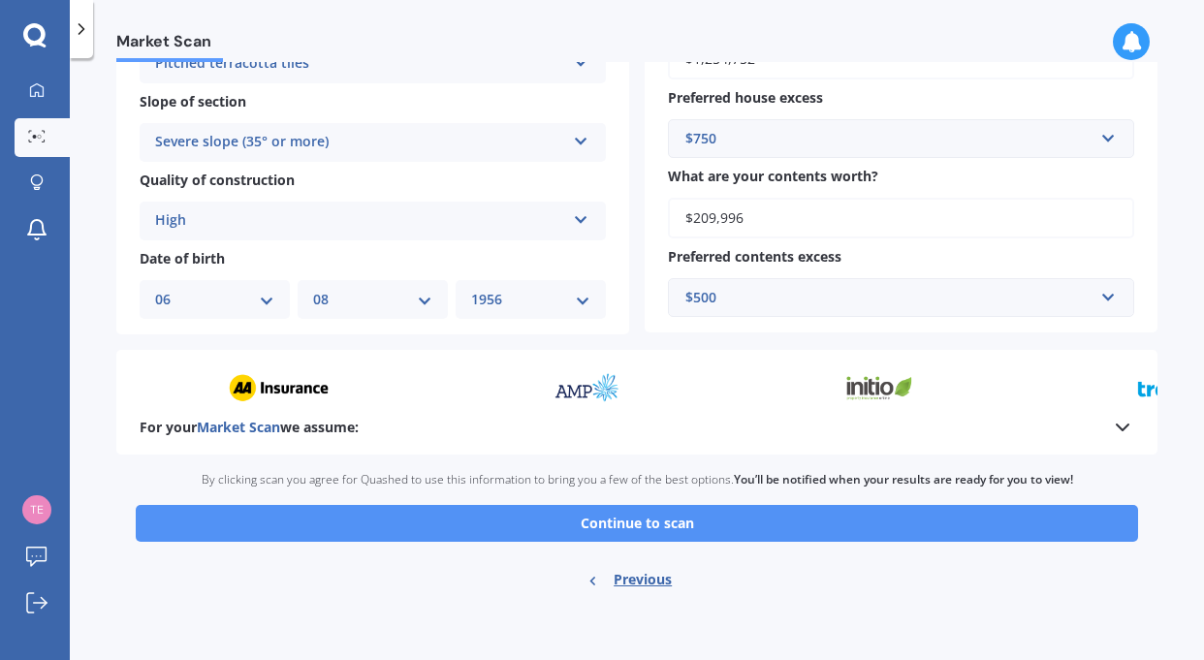
click at [623, 523] on button "Continue to scan" at bounding box center [637, 523] width 1002 height 37
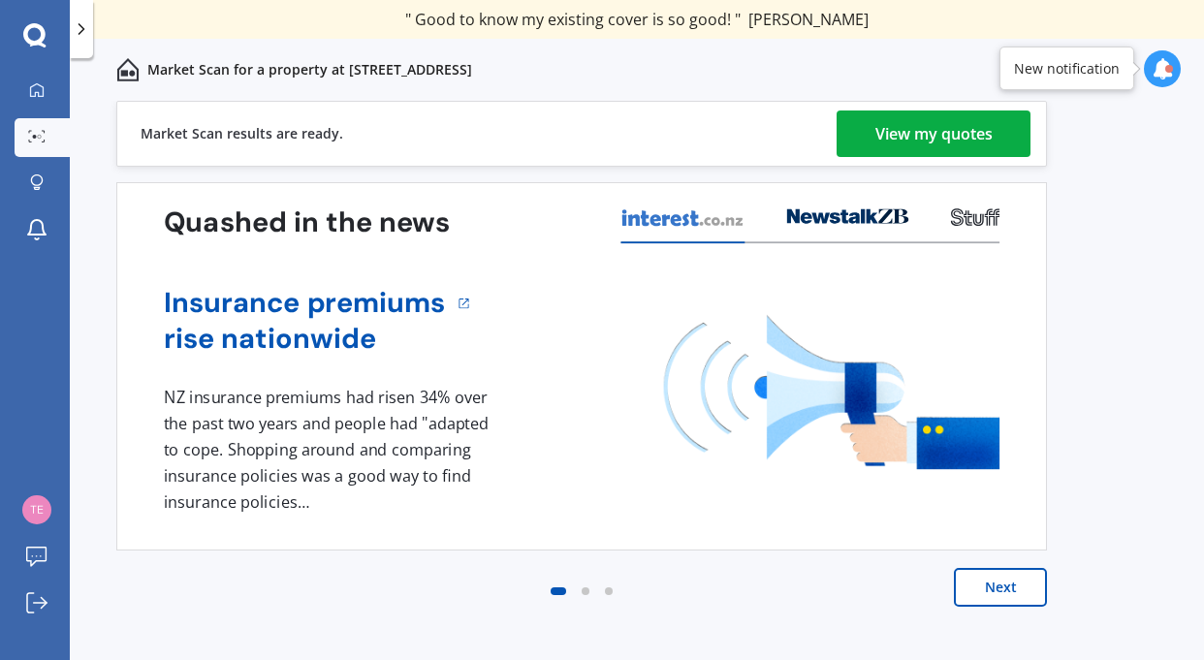
click at [947, 136] on div "View my quotes" at bounding box center [933, 133] width 117 height 47
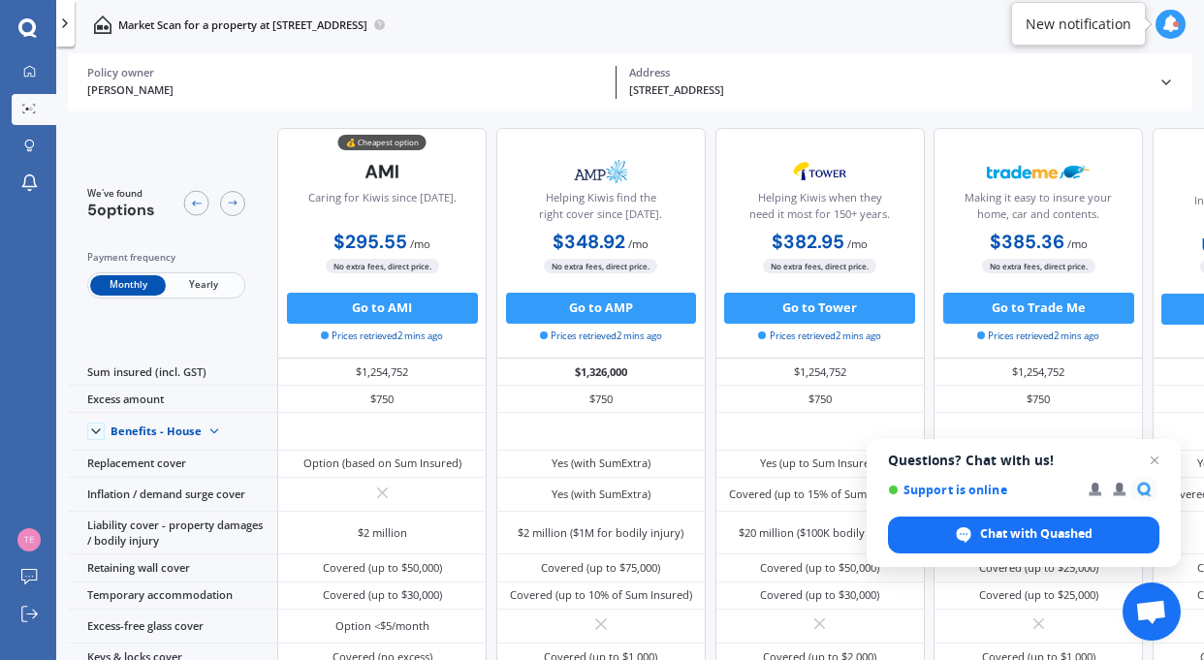
click at [204, 286] on span "Yearly" at bounding box center [204, 285] width 76 height 20
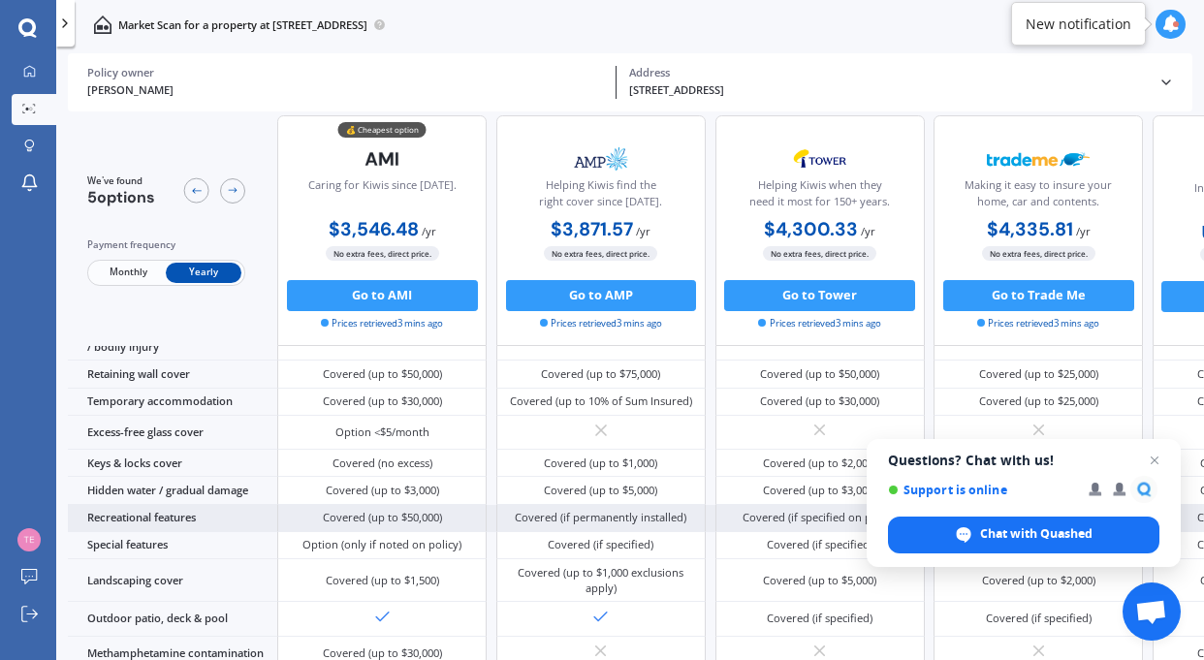
scroll to position [121, 0]
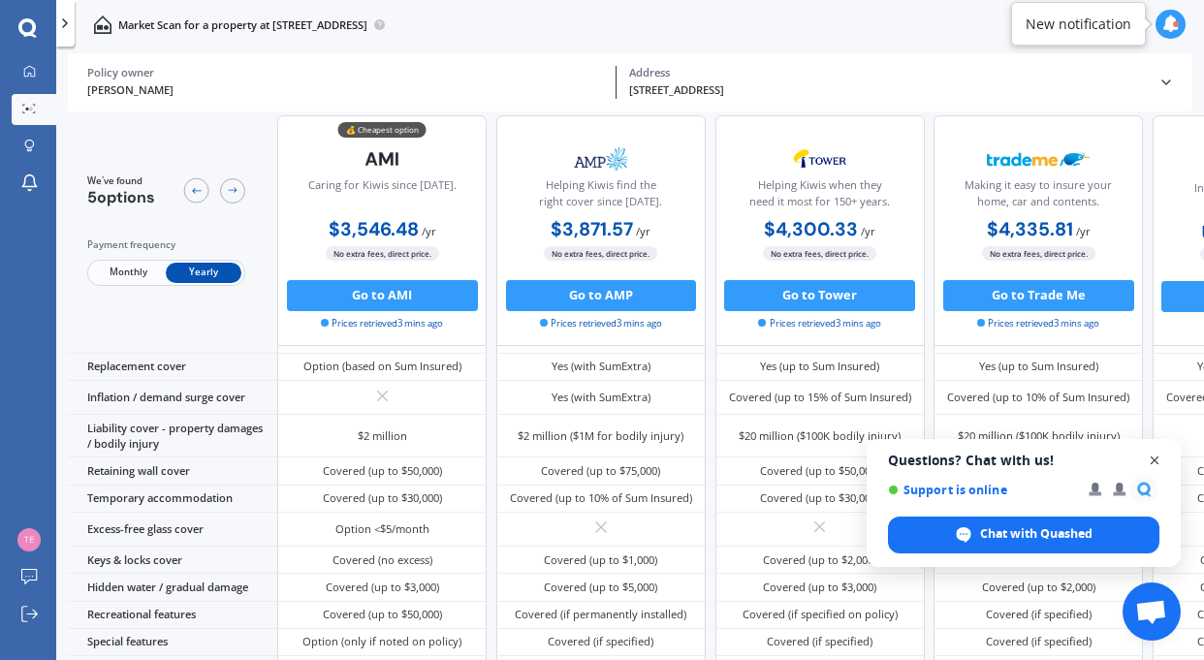
click at [1155, 461] on span "Close chat" at bounding box center [1155, 461] width 24 height 24
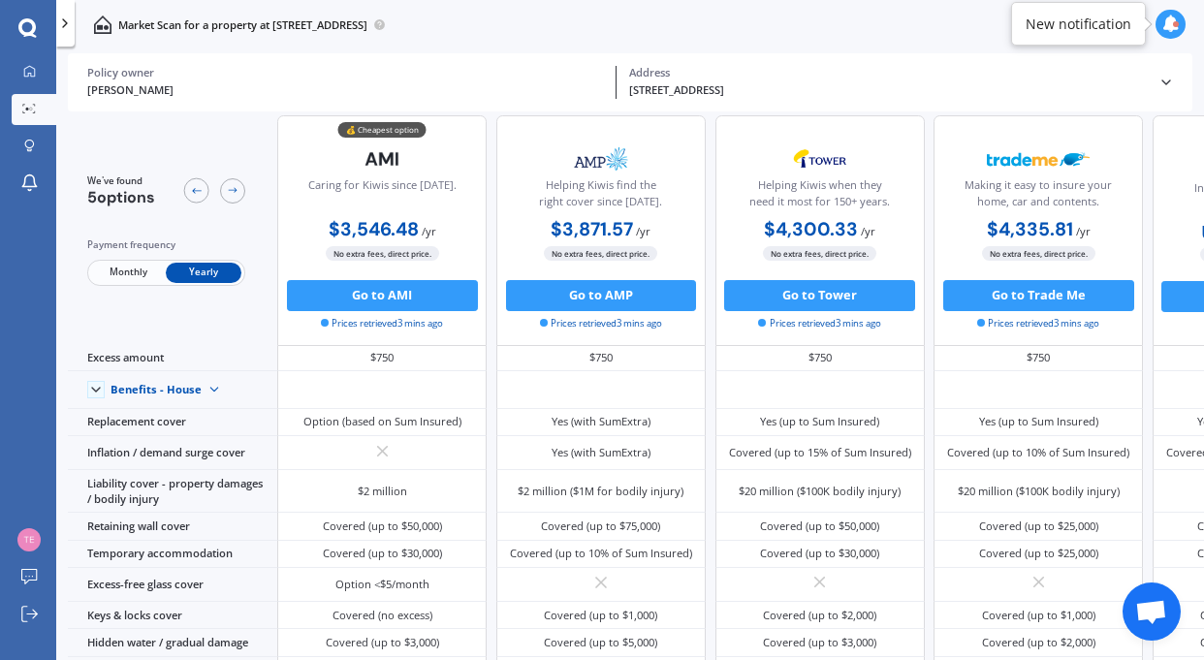
scroll to position [0, 0]
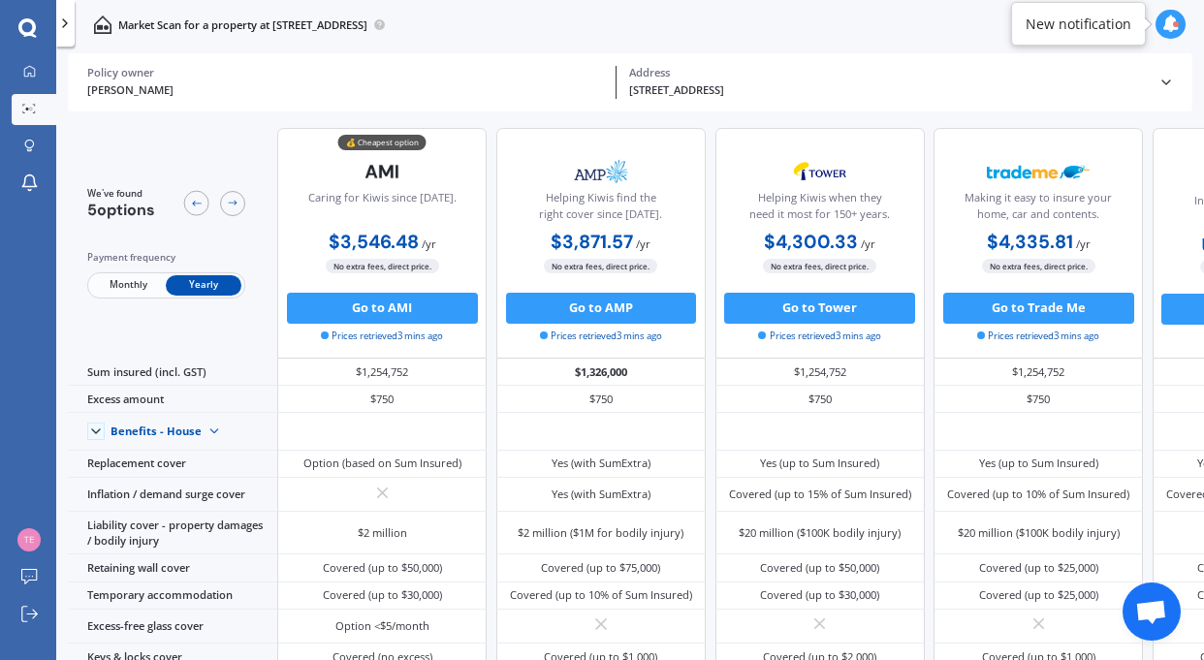
click at [1152, 614] on span "Open chat" at bounding box center [1151, 613] width 32 height 27
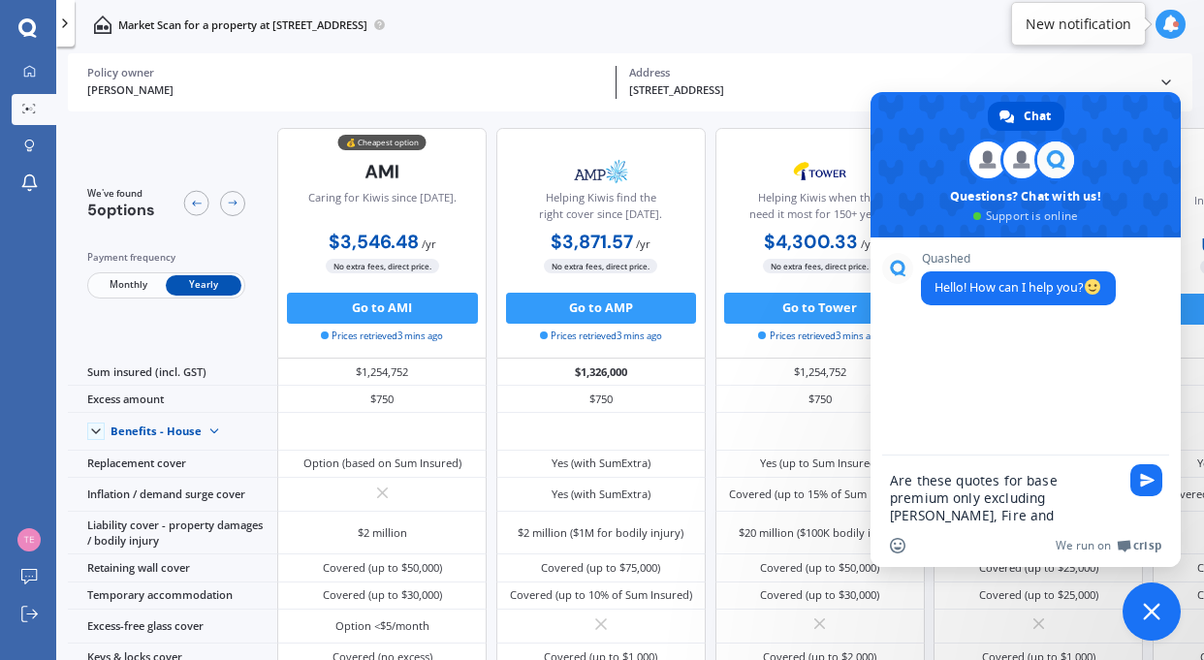
click at [916, 495] on textarea "Are these quotes for base premium only excluding [PERSON_NAME], Fire and Emerge…" at bounding box center [1004, 498] width 229 height 52
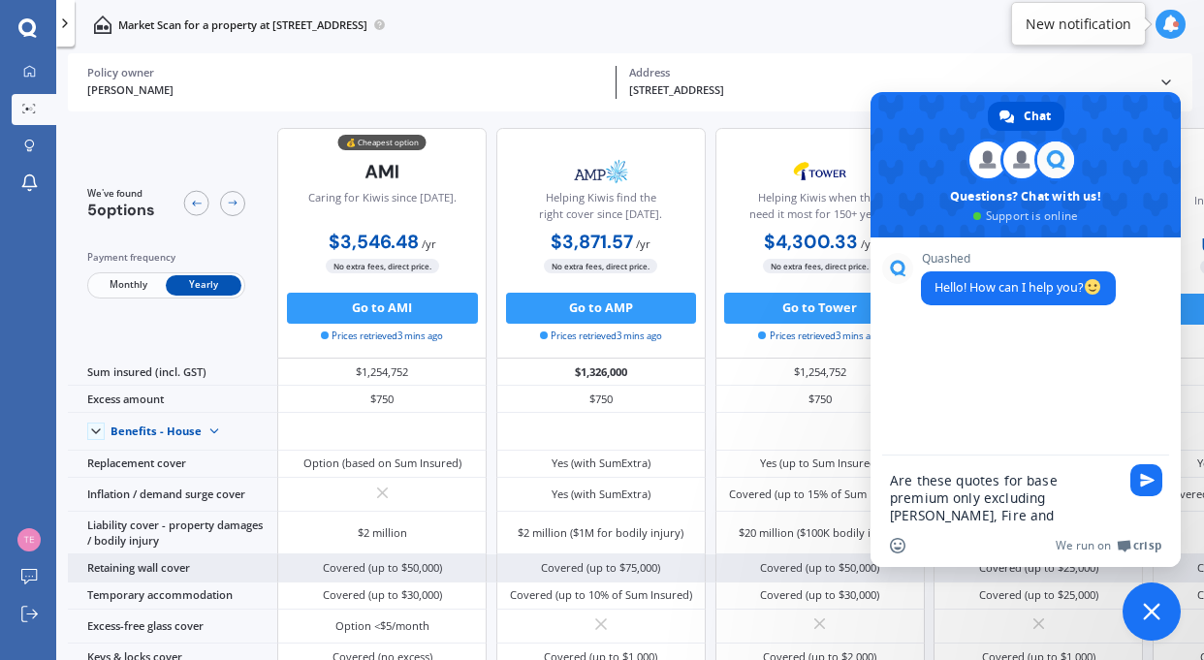
type textarea "Are these quotes for base premium only, excluding [PERSON_NAME], Fire and Emerg…"
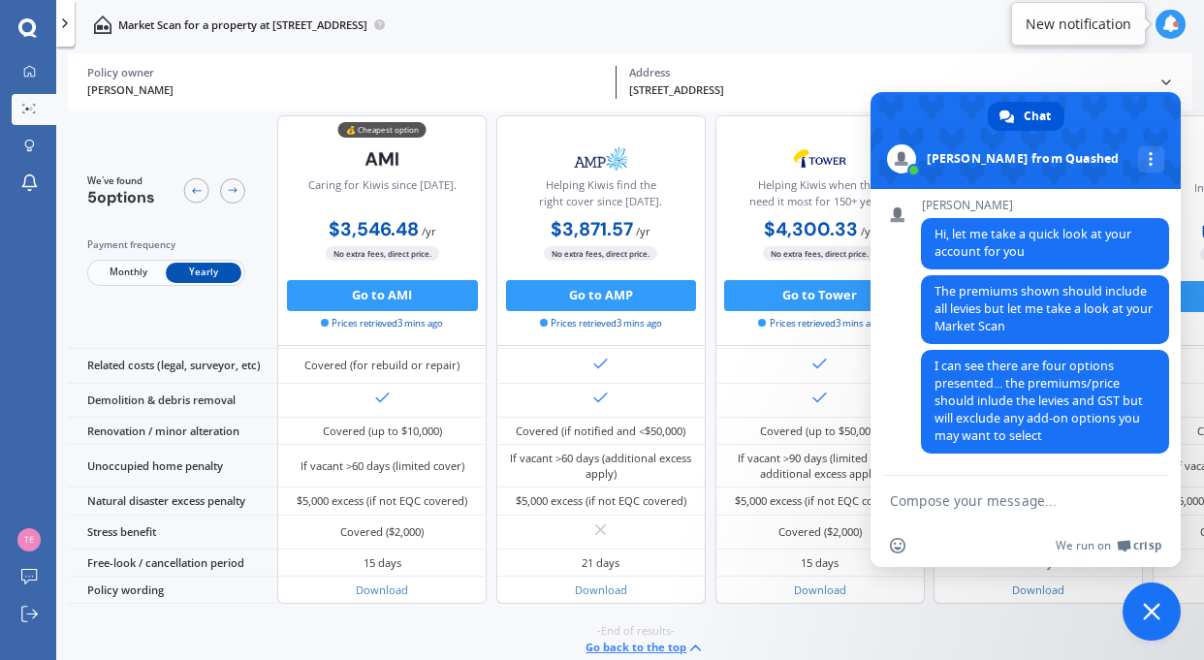
scroll to position [790, 0]
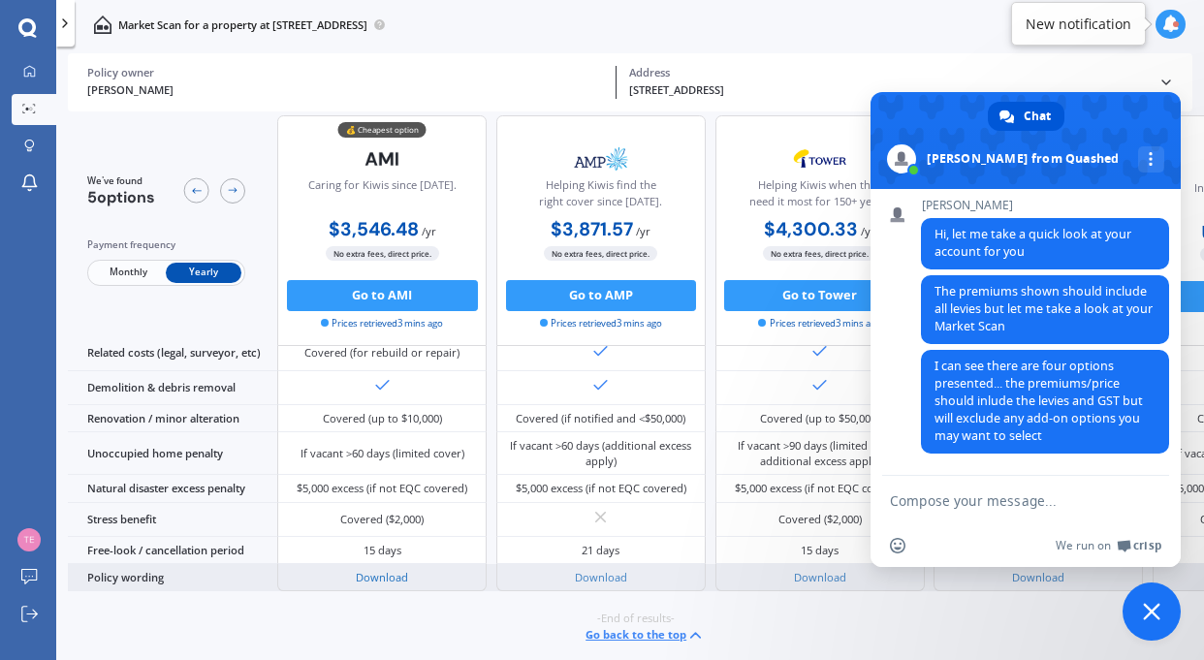
click at [394, 570] on link "Download" at bounding box center [382, 577] width 52 height 15
click at [583, 570] on link "Download" at bounding box center [601, 577] width 52 height 15
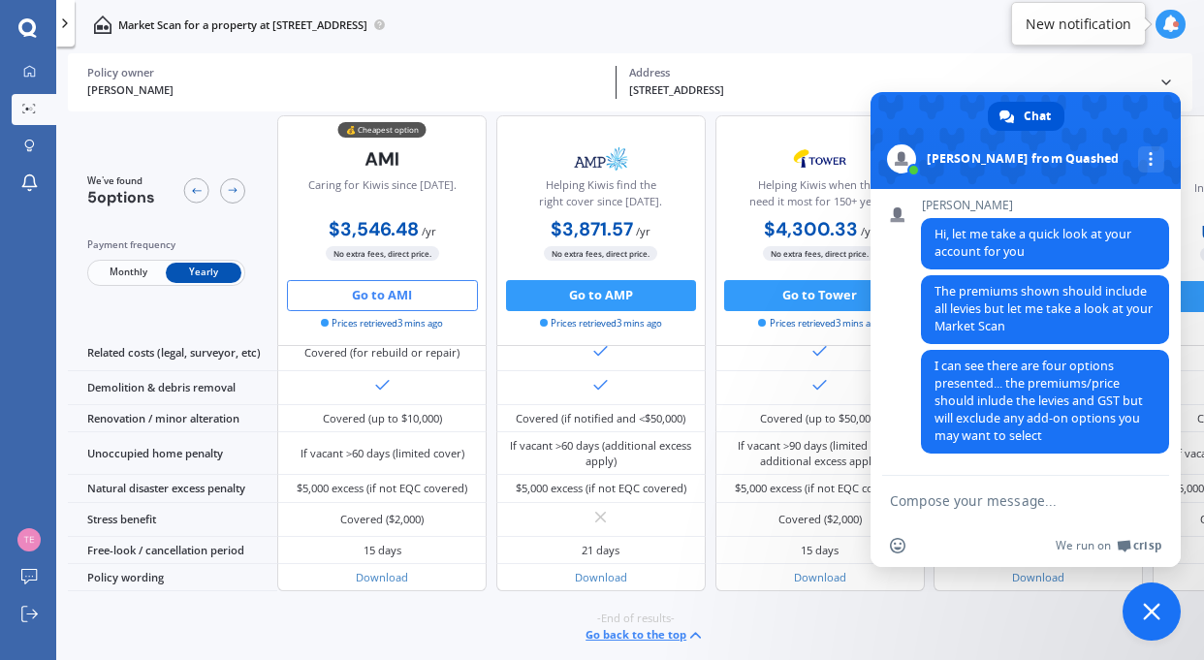
click at [380, 292] on button "Go to AMI" at bounding box center [382, 295] width 191 height 31
